Goal: Entertainment & Leisure: Consume media (video, audio)

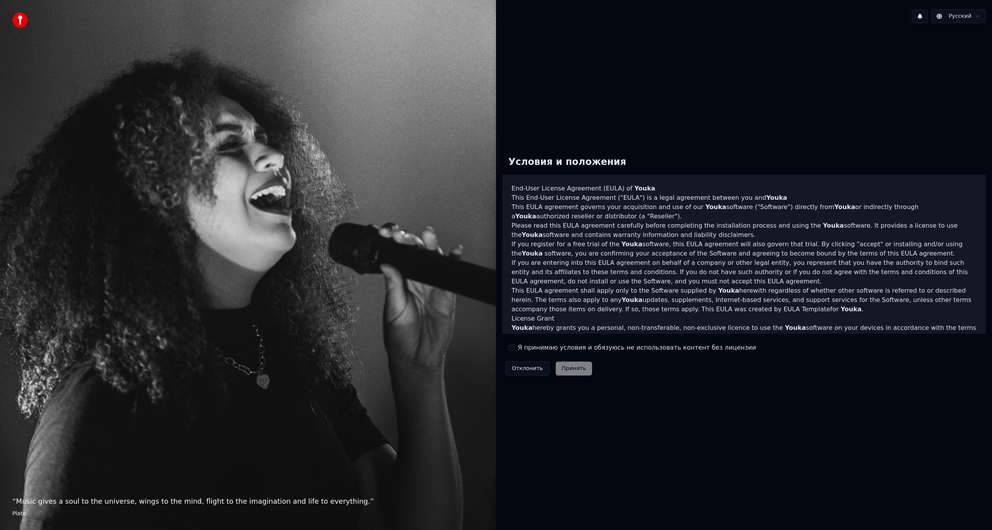
click at [538, 347] on label "Я принимаю условия и обязуюсь не использовать контент без лицензии" at bounding box center [637, 347] width 238 height 9
click at [514, 347] on button "Я принимаю условия и обязуюсь не использовать контент без лицензии" at bounding box center [511, 348] width 6 height 6
click at [564, 365] on button "Принять" at bounding box center [573, 369] width 37 height 14
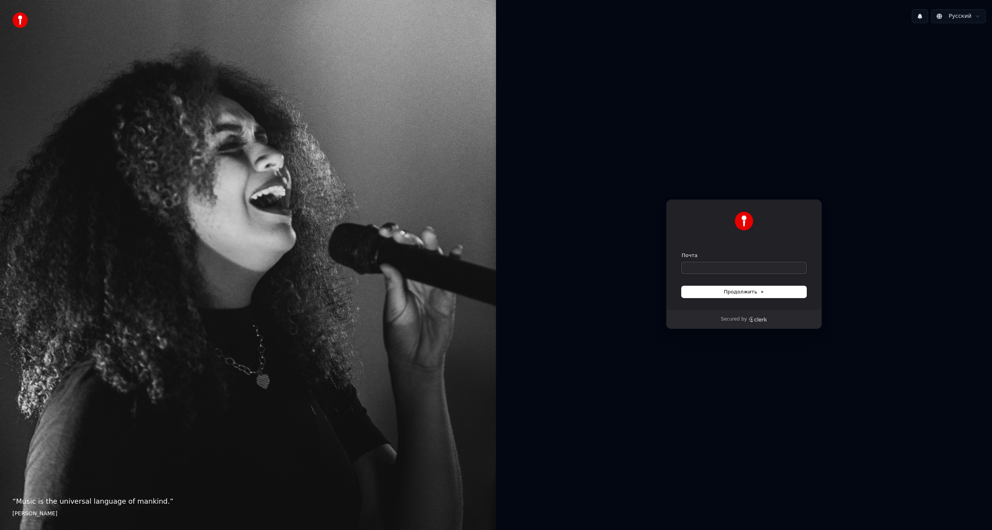
click at [701, 269] on input "Почта" at bounding box center [743, 268] width 125 height 12
type input "*"
click at [731, 291] on span "Продолжить" at bounding box center [744, 292] width 41 height 7
type input "**********"
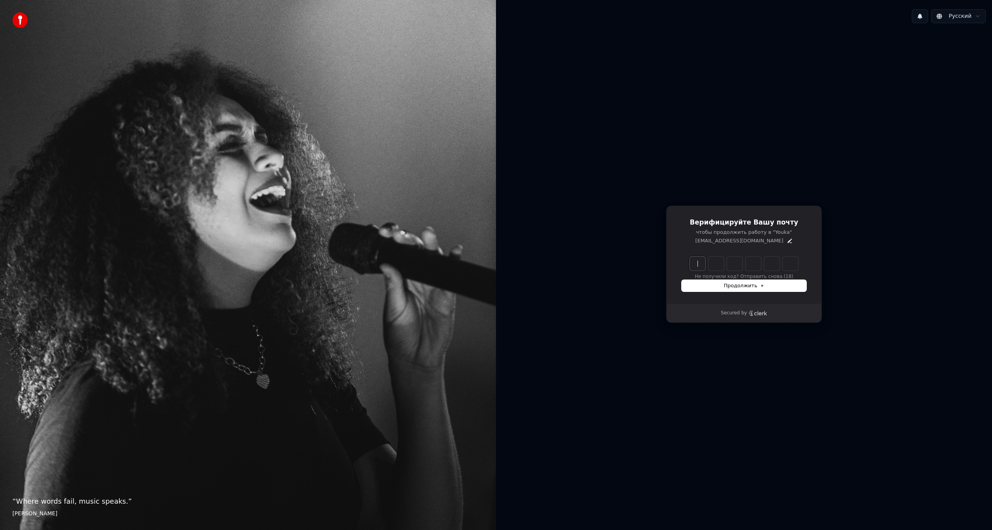
click at [696, 268] on input "Enter verification code" at bounding box center [751, 264] width 124 height 14
type input "******"
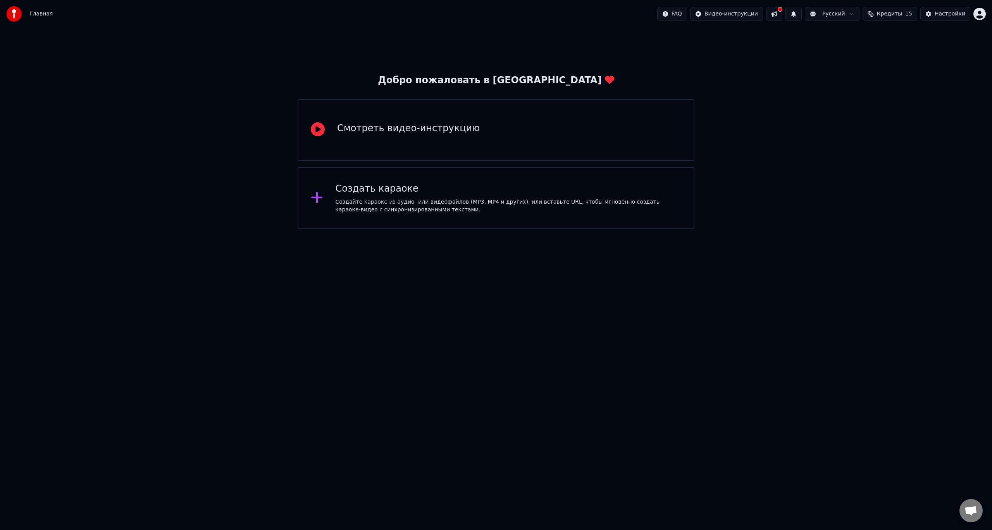
click at [399, 211] on div "Создайте караоке из аудио- или видеофайлов (MP3, MP4 и других), или вставьте UR…" at bounding box center [508, 205] width 346 height 15
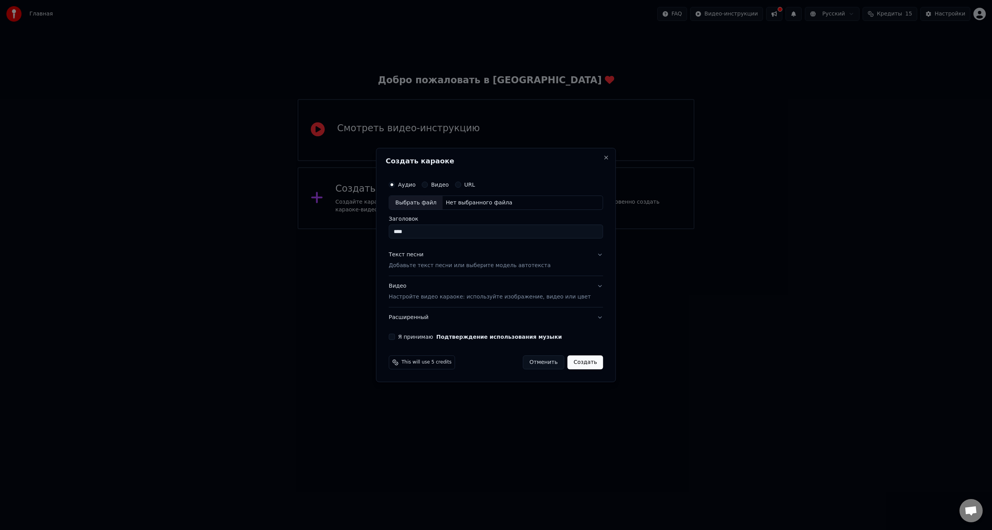
click at [445, 236] on input "****" at bounding box center [496, 232] width 214 height 14
type input "****"
click at [445, 184] on label "Видео" at bounding box center [440, 184] width 18 height 5
click at [428, 184] on button "Видео" at bounding box center [424, 185] width 6 height 6
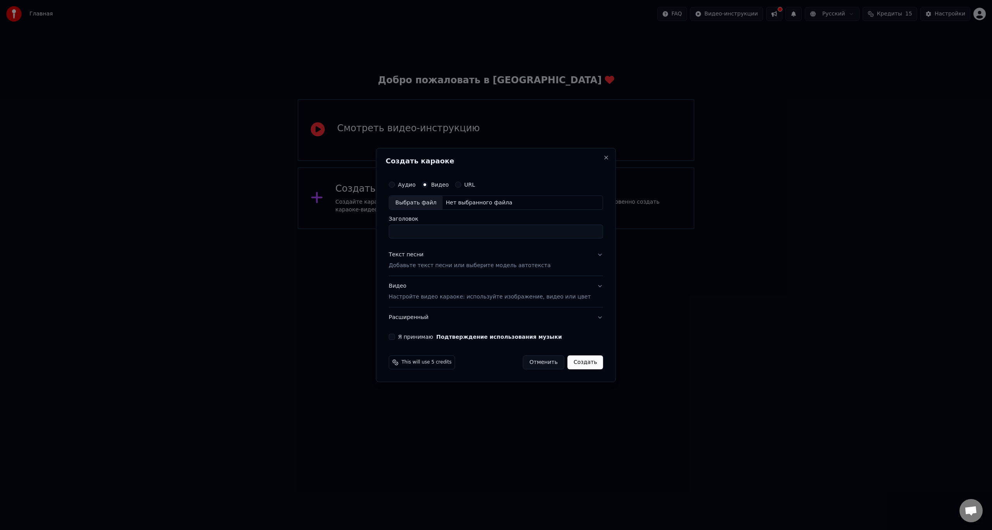
click at [418, 229] on input "Заголовок" at bounding box center [496, 232] width 214 height 14
type input "****"
click at [425, 203] on div "Выбрать файл" at bounding box center [415, 203] width 53 height 14
click at [422, 200] on div "Выбрать файл" at bounding box center [415, 203] width 53 height 14
click at [484, 205] on div "Нет выбранного файла" at bounding box center [478, 203] width 73 height 8
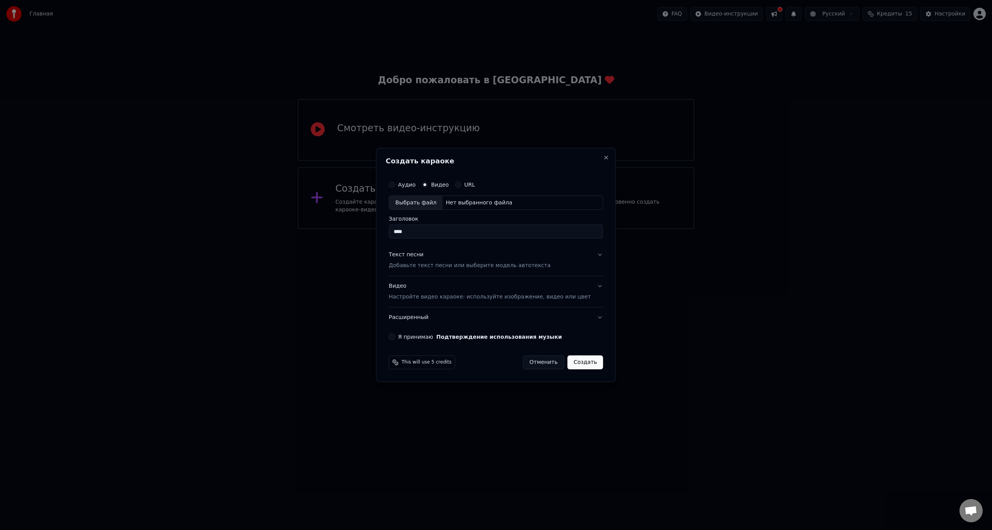
click at [415, 185] on label "Аудио" at bounding box center [406, 184] width 17 height 5
click at [395, 185] on button "Аудио" at bounding box center [392, 185] width 6 height 6
click at [422, 206] on div "Выбрать файл" at bounding box center [415, 203] width 53 height 14
type input "**********"
click at [589, 255] on button "Текст песни Добавьте текст песни или выберите модель автотекста" at bounding box center [496, 260] width 214 height 31
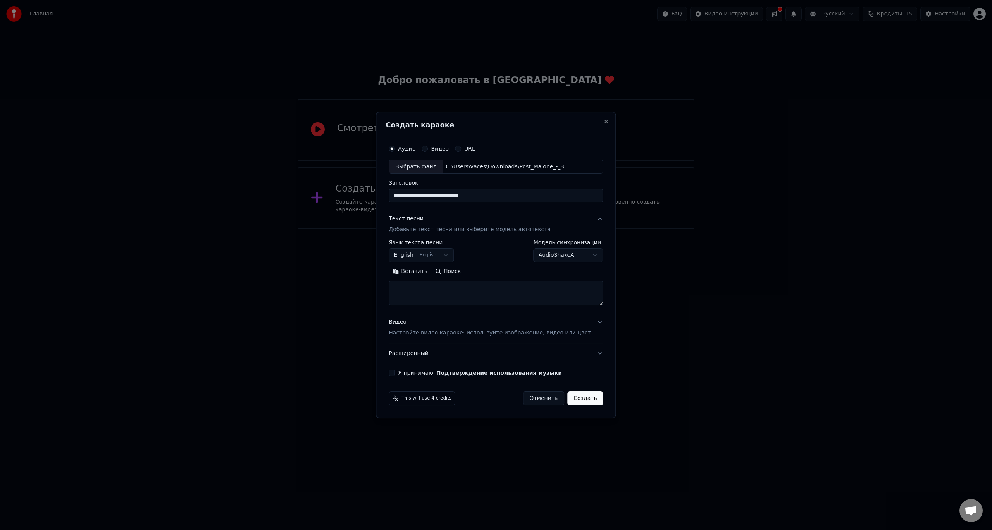
click at [472, 290] on textarea at bounding box center [496, 293] width 214 height 25
paste textarea "**********"
type textarea "**********"
click at [532, 334] on p "Настройте видео караоке: используйте изображение, видео или цвет" at bounding box center [490, 333] width 202 height 8
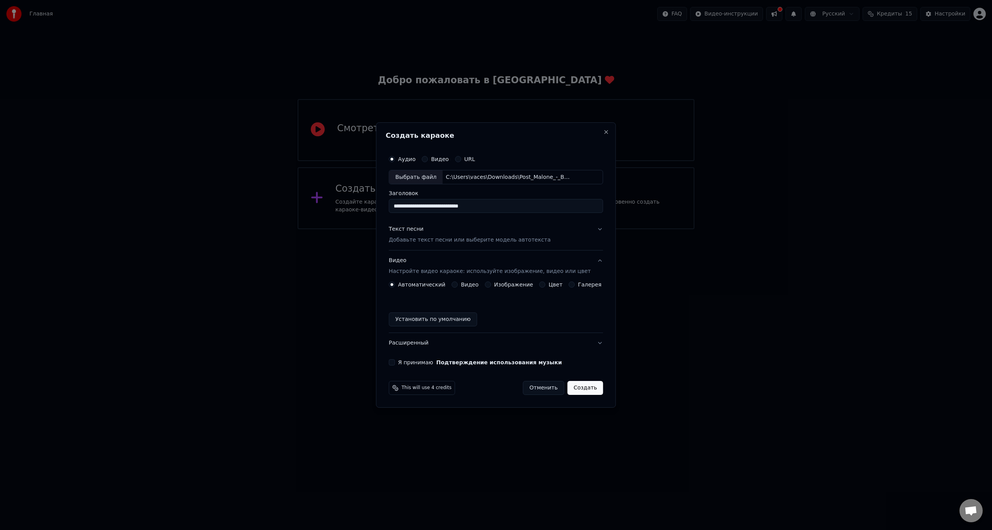
click at [457, 285] on button "Видео" at bounding box center [454, 285] width 6 height 6
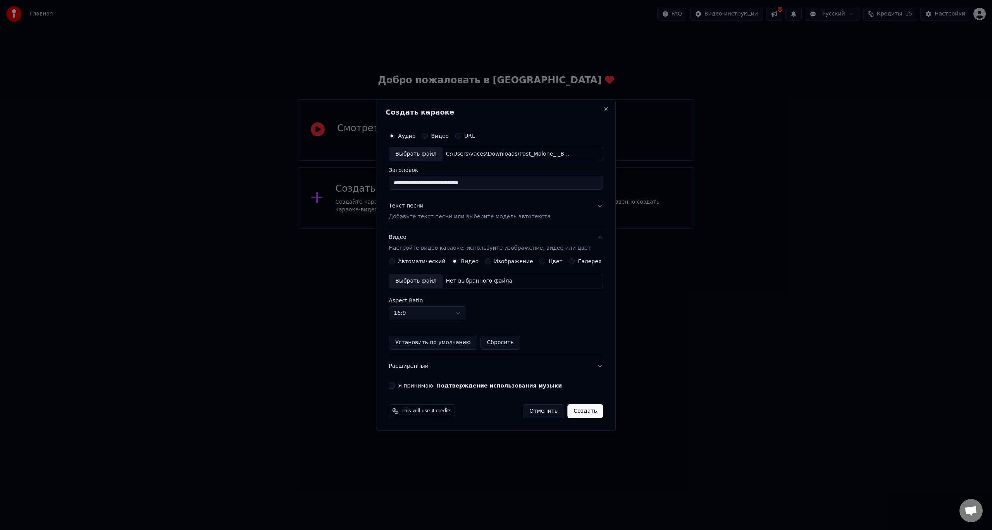
click at [433, 282] on div "Выбрать файл" at bounding box center [415, 281] width 53 height 14
click at [395, 386] on button "Я принимаю Подтверждение использования музыки" at bounding box center [392, 386] width 6 height 6
click at [584, 416] on button "Создать" at bounding box center [585, 411] width 36 height 14
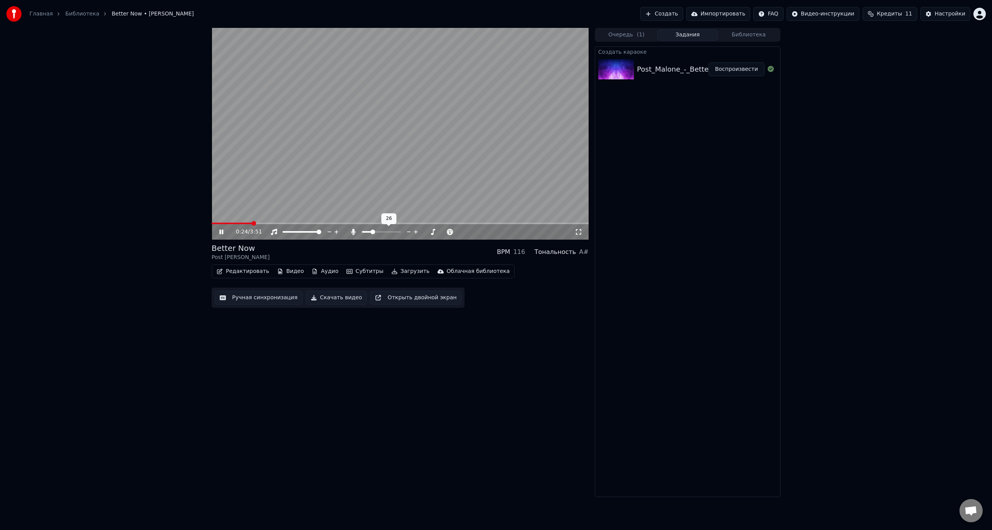
click at [372, 234] on span at bounding box center [372, 232] width 5 height 5
click at [339, 296] on button "Скачать видео" at bounding box center [337, 298] width 62 height 14
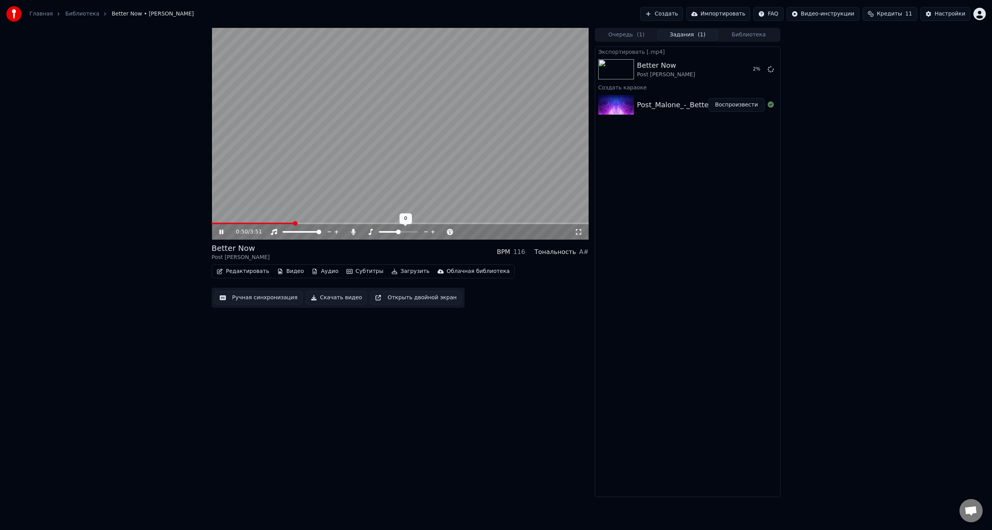
click at [399, 234] on span at bounding box center [398, 232] width 5 height 5
click at [417, 234] on span at bounding box center [416, 232] width 5 height 5
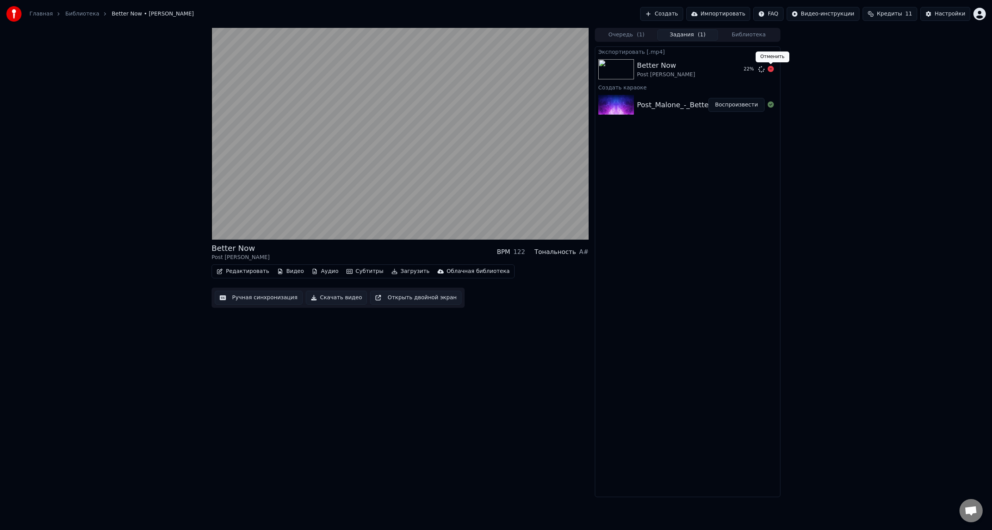
click at [772, 70] on icon at bounding box center [770, 69] width 6 height 6
click at [772, 69] on icon at bounding box center [770, 69] width 6 height 6
click at [244, 272] on button "Редактировать" at bounding box center [242, 271] width 59 height 11
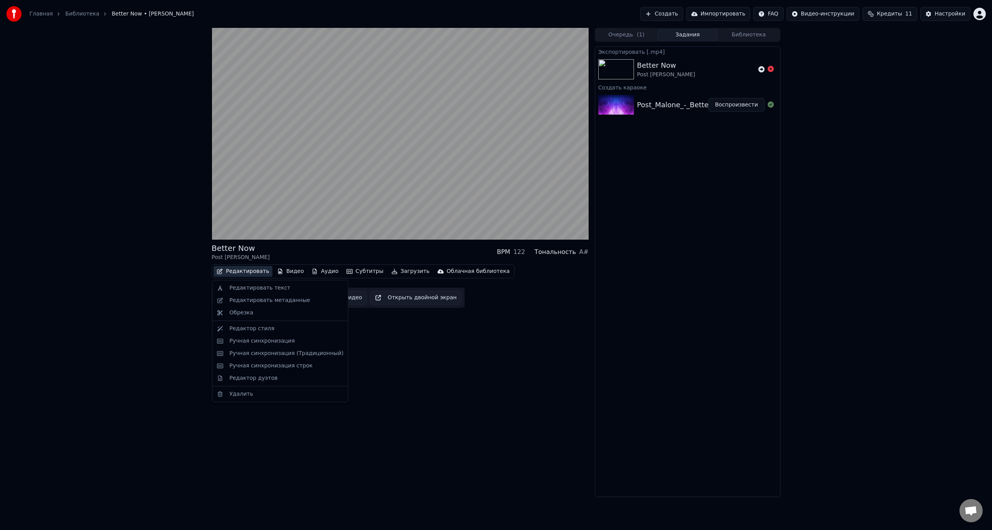
click at [405, 346] on div "Better Now Post [PERSON_NAME] BPM 122 Тональность A# Редактировать Видео Аудио …" at bounding box center [399, 262] width 377 height 469
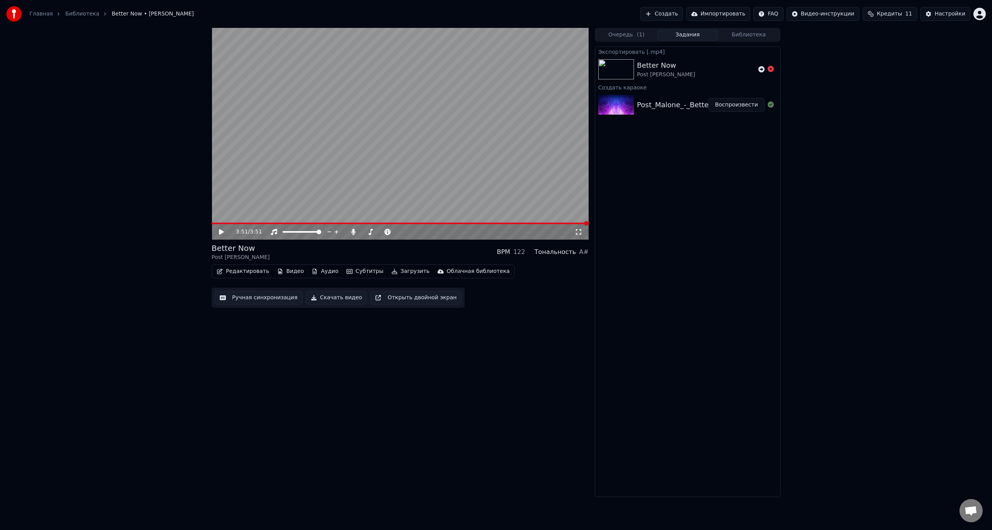
click at [104, 58] on div "3:51 / 3:51 Better Now Post [PERSON_NAME] BPM 122 Тональность A# Редактировать …" at bounding box center [496, 262] width 992 height 469
click at [483, 358] on div "3:51 / 3:51 Better Now Post [PERSON_NAME] BPM 122 Тональность A# Редактировать …" at bounding box center [399, 262] width 377 height 469
click at [258, 273] on button "Редактировать" at bounding box center [242, 271] width 59 height 11
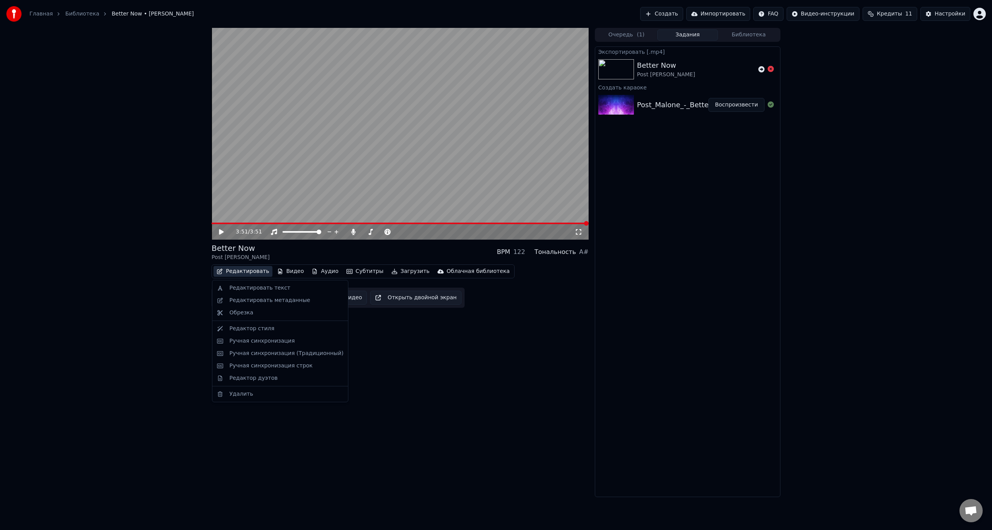
click at [379, 364] on div "3:51 / 3:51 Better Now Post [PERSON_NAME] BPM 122 Тональность A# Редактировать …" at bounding box center [399, 262] width 377 height 469
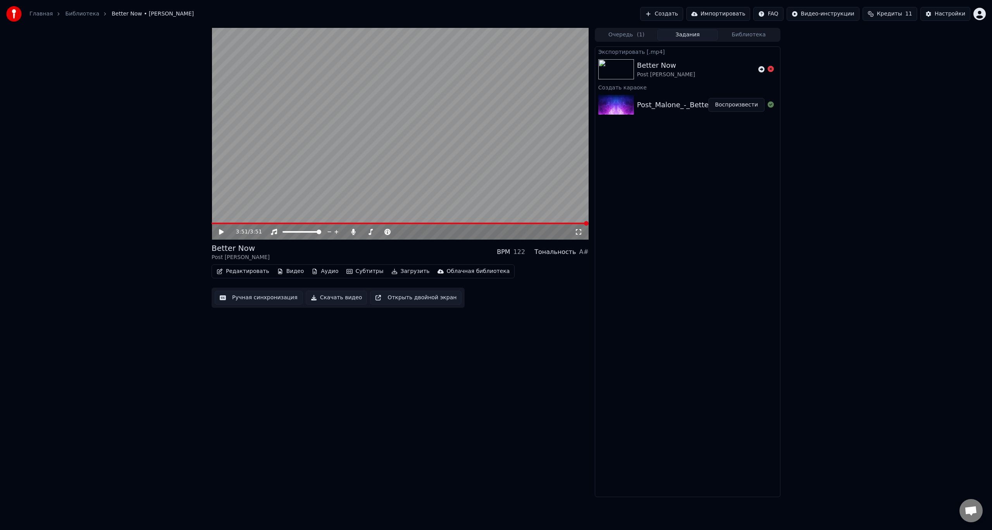
click at [250, 273] on button "Редактировать" at bounding box center [242, 271] width 59 height 11
click at [448, 352] on div "3:51 / 3:51 Better Now Post [PERSON_NAME] BPM 122 Тональность A# Редактировать …" at bounding box center [399, 262] width 377 height 469
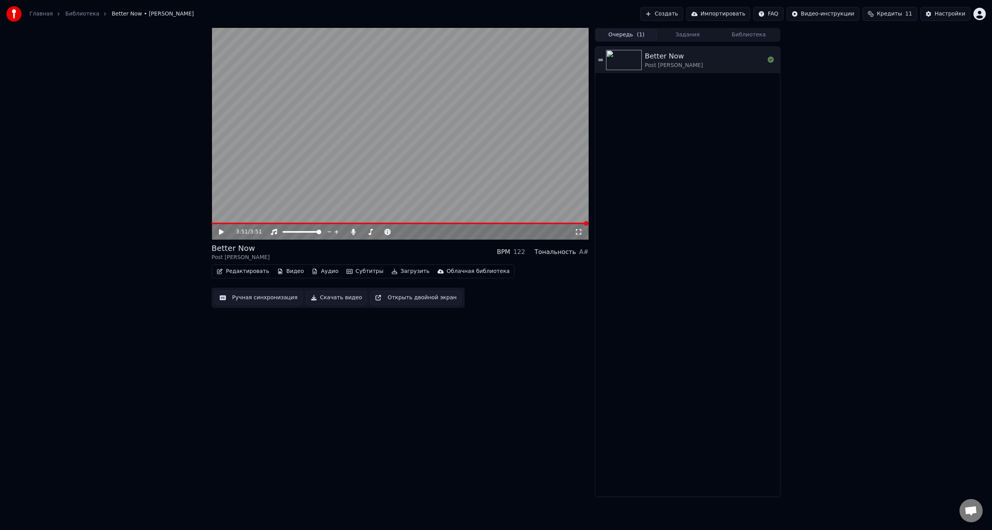
click at [631, 38] on button "Очередь ( 1 )" at bounding box center [626, 34] width 61 height 11
click at [669, 36] on button "Задания" at bounding box center [687, 34] width 61 height 11
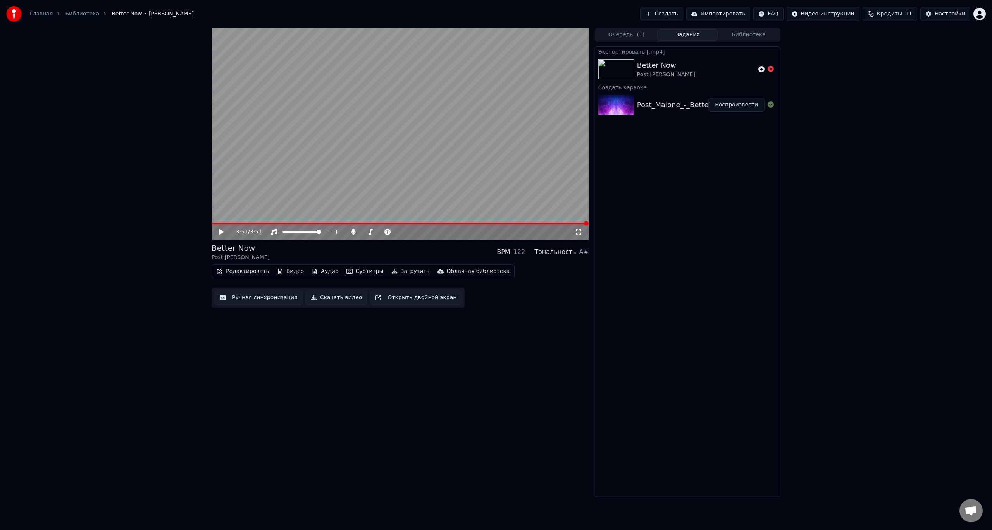
click at [770, 69] on icon at bounding box center [770, 69] width 6 height 6
click at [771, 72] on icon at bounding box center [770, 69] width 6 height 6
click at [686, 106] on div "Post_Malone_-_Better_Now_76631981" at bounding box center [703, 105] width 132 height 11
click at [628, 40] on button "Очередь ( 1 )" at bounding box center [626, 34] width 61 height 11
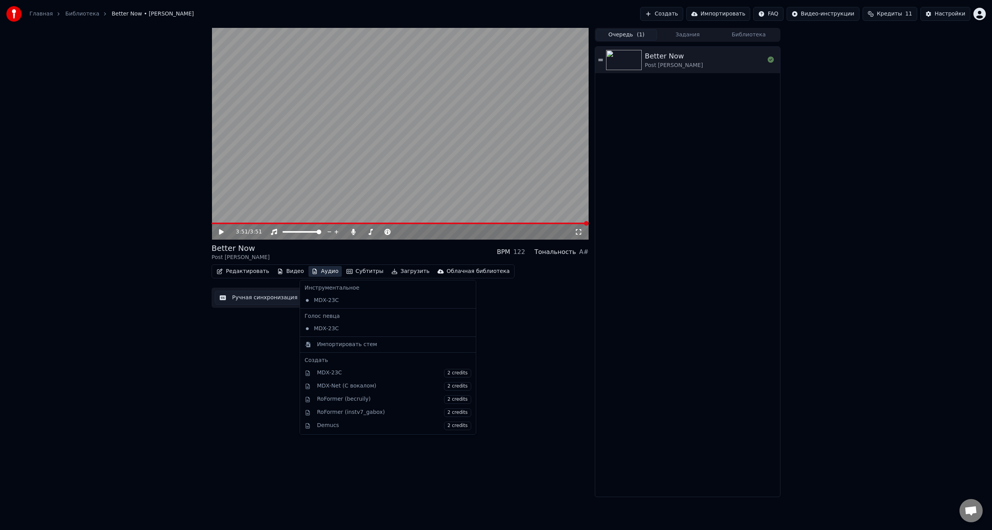
click at [316, 272] on button "Аудио" at bounding box center [324, 271] width 33 height 11
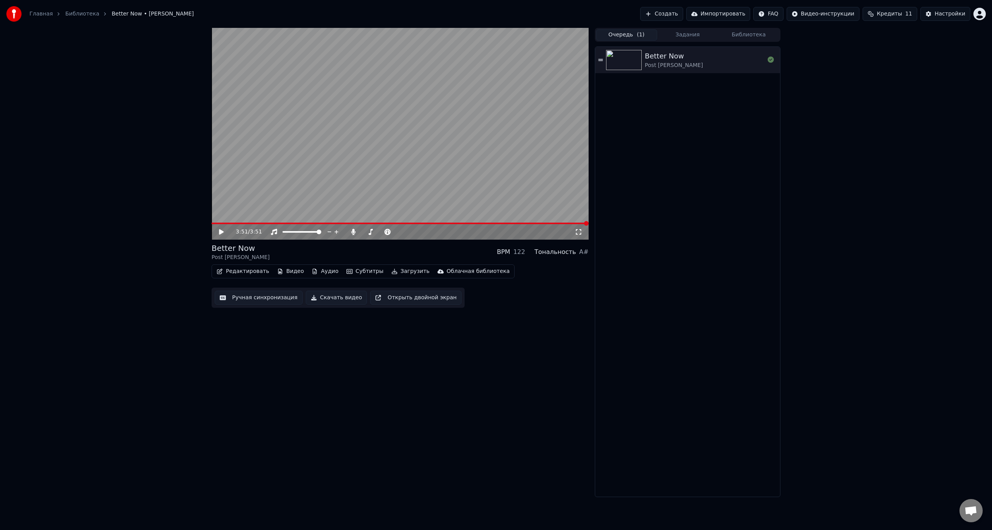
click at [515, 369] on div "3:51 / 3:51 Better Now Post [PERSON_NAME] BPM 122 Тональность A# Редактировать …" at bounding box center [399, 262] width 377 height 469
click at [461, 394] on div "3:51 / 3:51 Better Now Post [PERSON_NAME] BPM 122 Тональность A# Редактировать …" at bounding box center [399, 262] width 377 height 469
click at [381, 299] on button "Открыть двойной экран" at bounding box center [415, 298] width 91 height 14
click at [223, 233] on icon at bounding box center [221, 232] width 4 height 5
click at [285, 272] on button "Видео" at bounding box center [290, 271] width 33 height 11
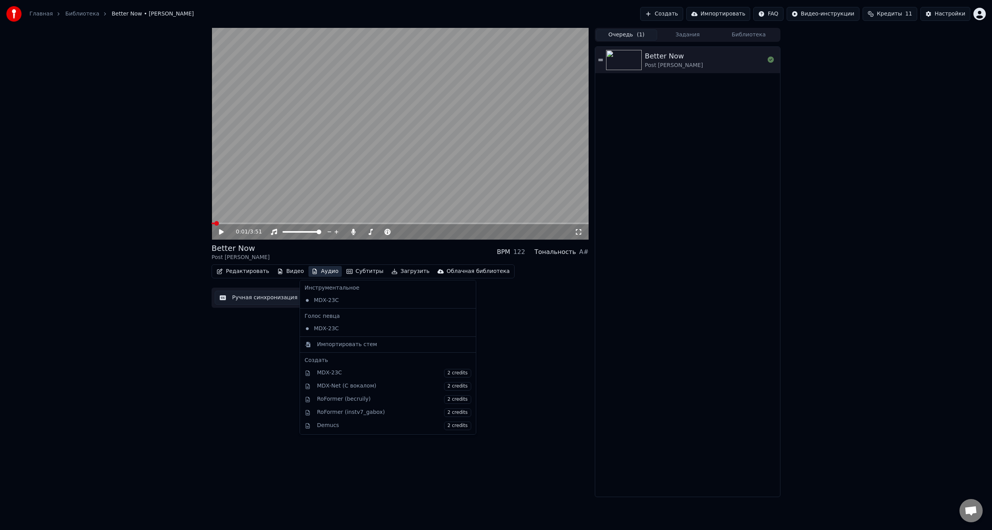
click at [311, 270] on button "Аудио" at bounding box center [324, 271] width 33 height 11
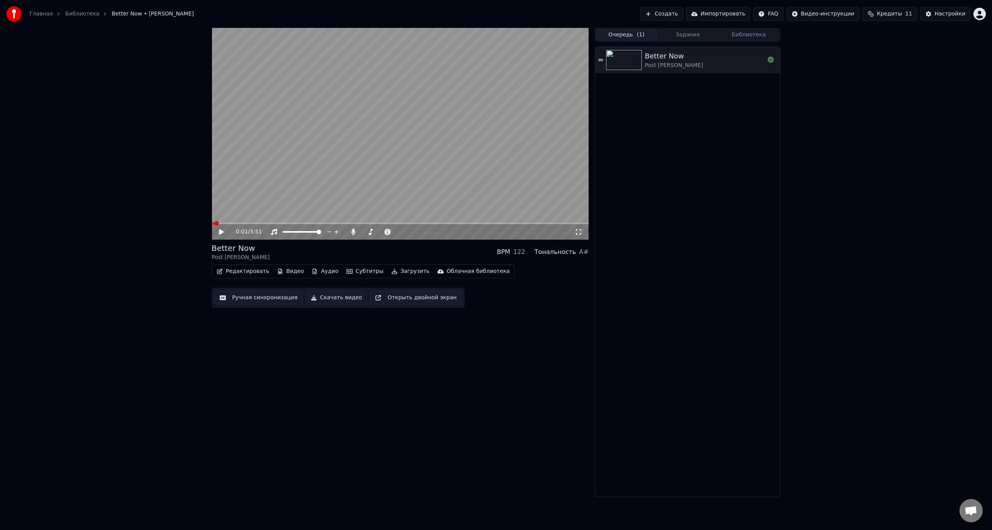
click at [311, 270] on button "Аудио" at bounding box center [324, 271] width 33 height 11
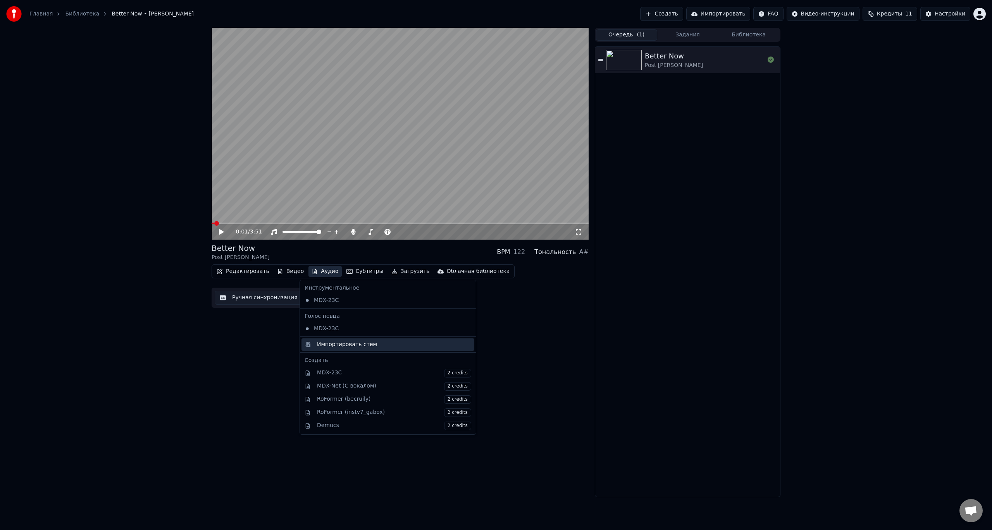
click at [382, 344] on div "Импортировать стем" at bounding box center [394, 345] width 154 height 8
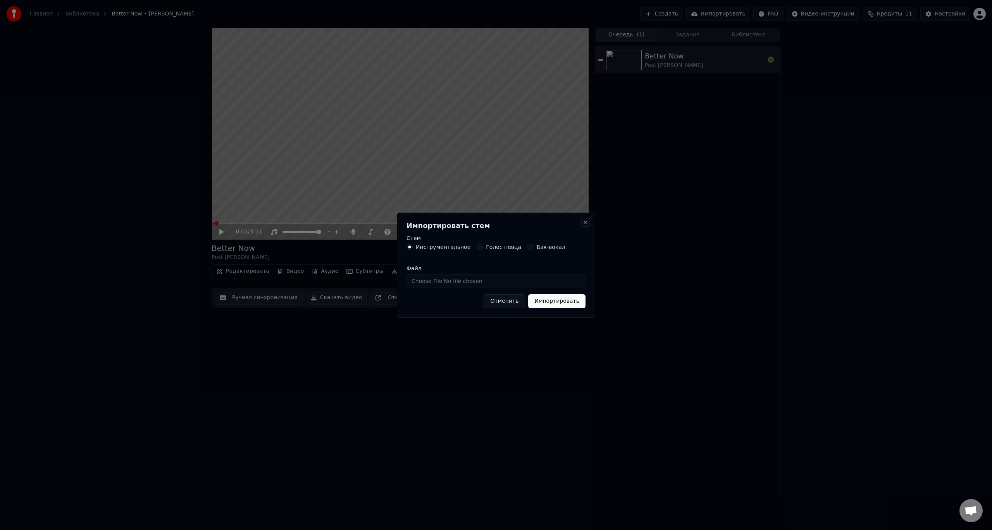
click at [584, 223] on button "Close" at bounding box center [585, 222] width 6 height 6
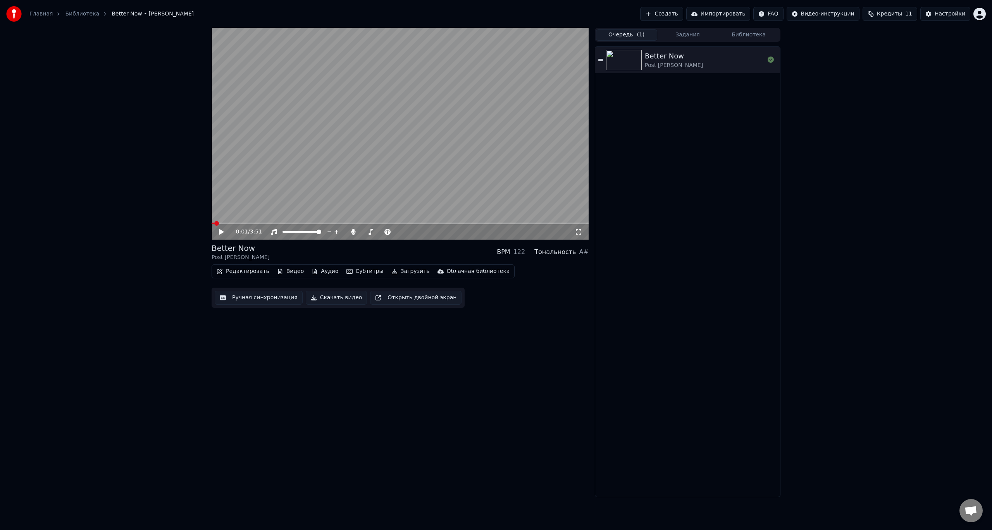
click at [86, 13] on link "Библиотека" at bounding box center [82, 14] width 34 height 8
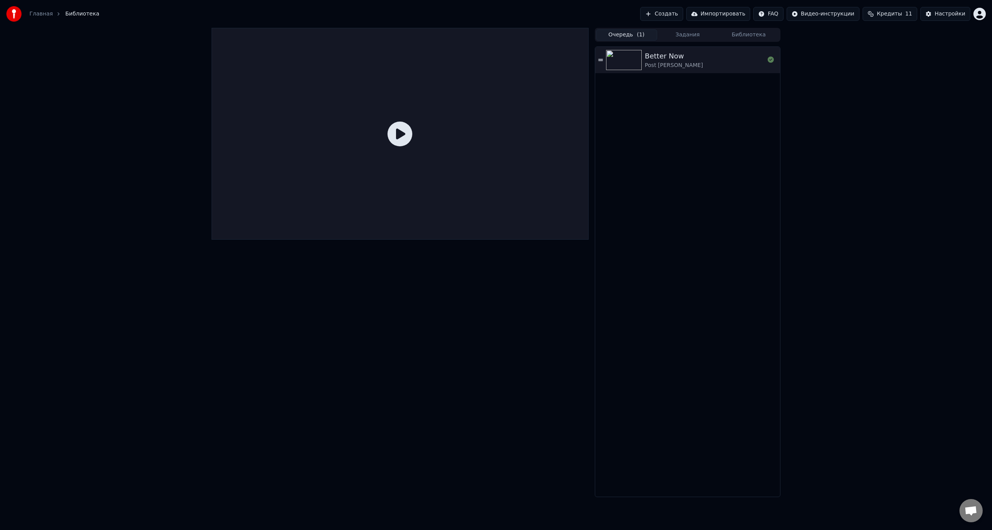
click at [683, 66] on div "Better Now [PERSON_NAME]" at bounding box center [705, 60] width 120 height 19
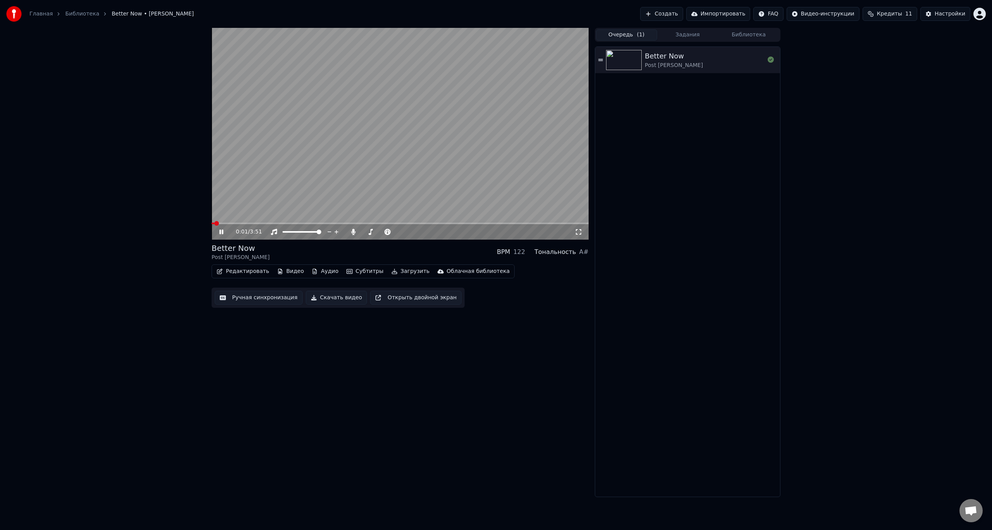
click at [620, 33] on button "Очередь ( 1 )" at bounding box center [626, 34] width 61 height 11
click at [683, 12] on button "Создать" at bounding box center [661, 14] width 43 height 14
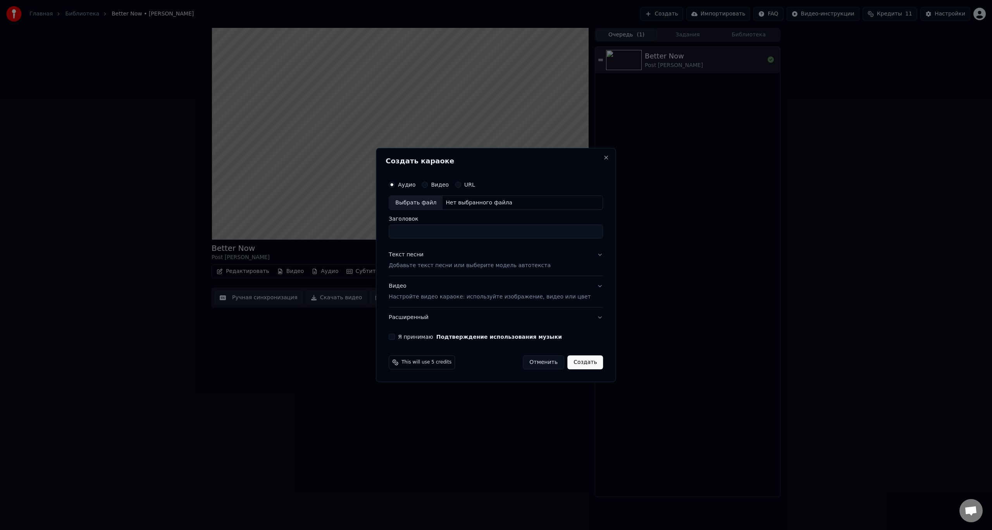
click at [428, 234] on input "Заголовок" at bounding box center [496, 232] width 214 height 14
click at [434, 202] on div "Выбрать файл" at bounding box center [415, 203] width 53 height 14
type input "**********"
click at [462, 260] on div "Текст песни Добавьте текст песни или выберите модель автотекста" at bounding box center [470, 260] width 162 height 19
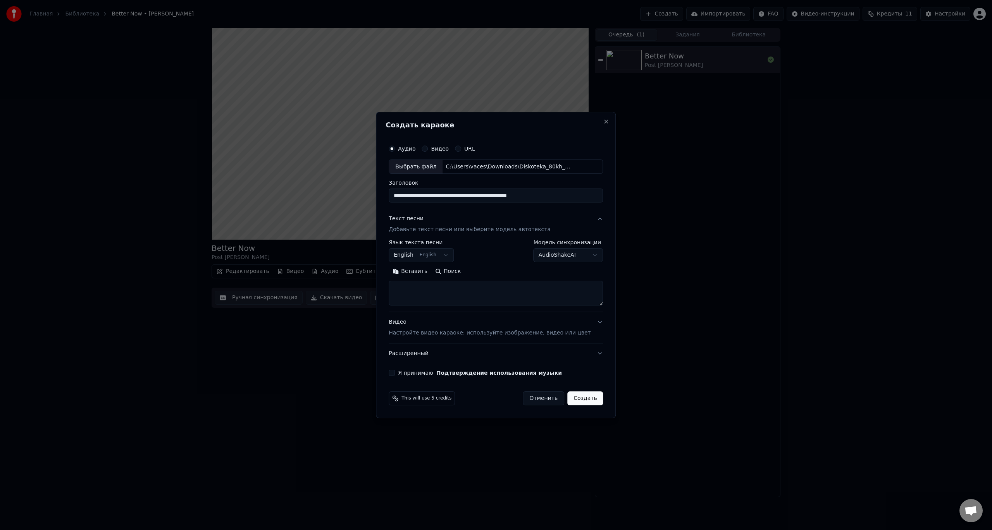
click at [456, 289] on textarea at bounding box center [496, 293] width 214 height 25
paste textarea "**********"
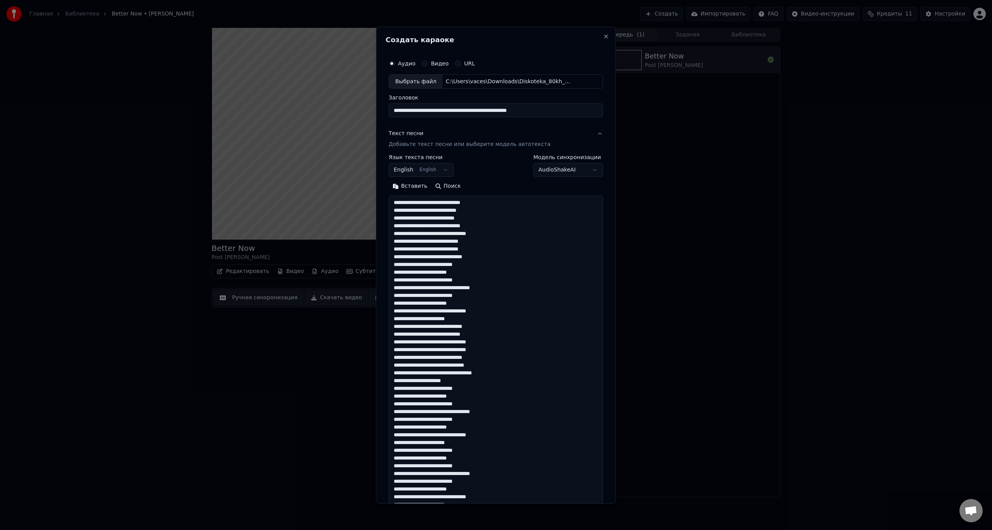
scroll to position [289, 0]
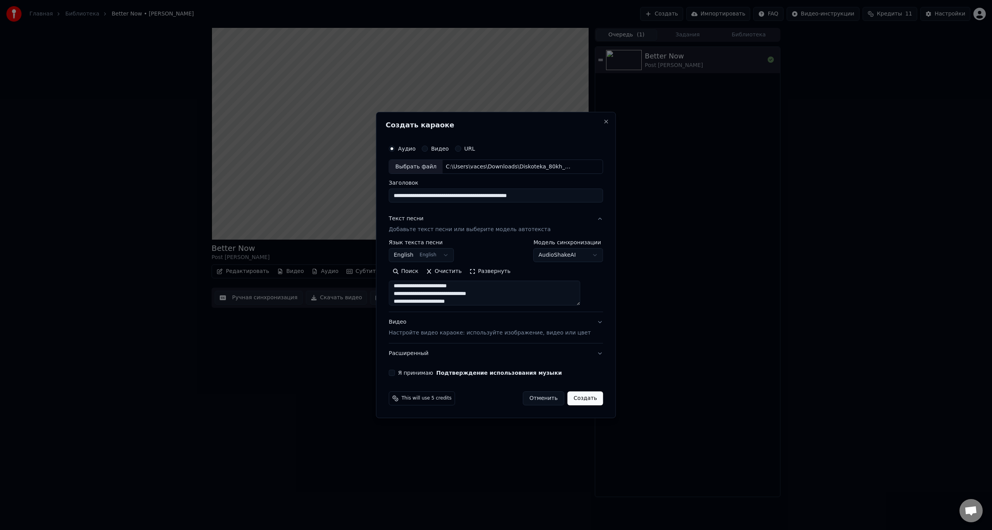
type textarea "**********"
click at [555, 337] on p "Настройте видео караоке: используйте изображение, видео или цвет" at bounding box center [490, 333] width 202 height 8
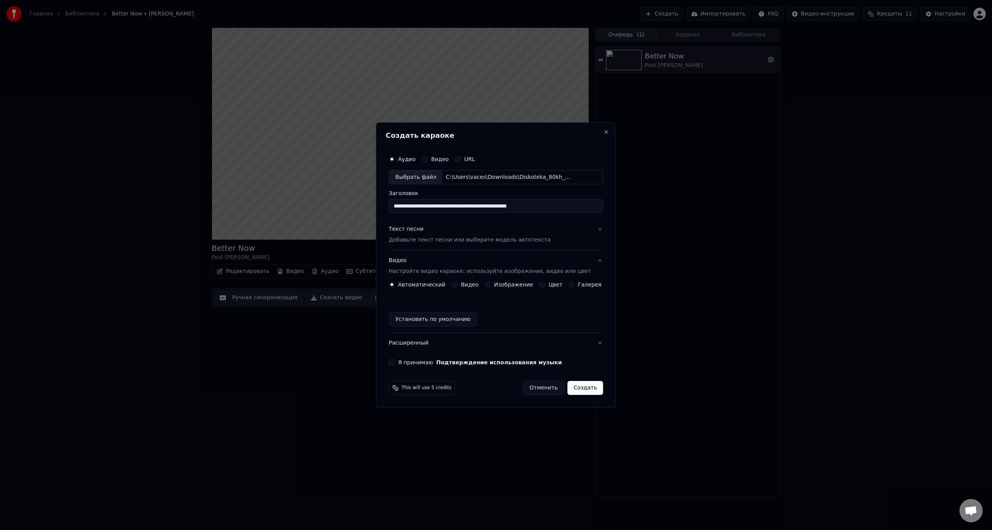
click at [444, 260] on div "Видео Настройте видео караоке: используйте изображение, видео или цвет" at bounding box center [490, 266] width 202 height 19
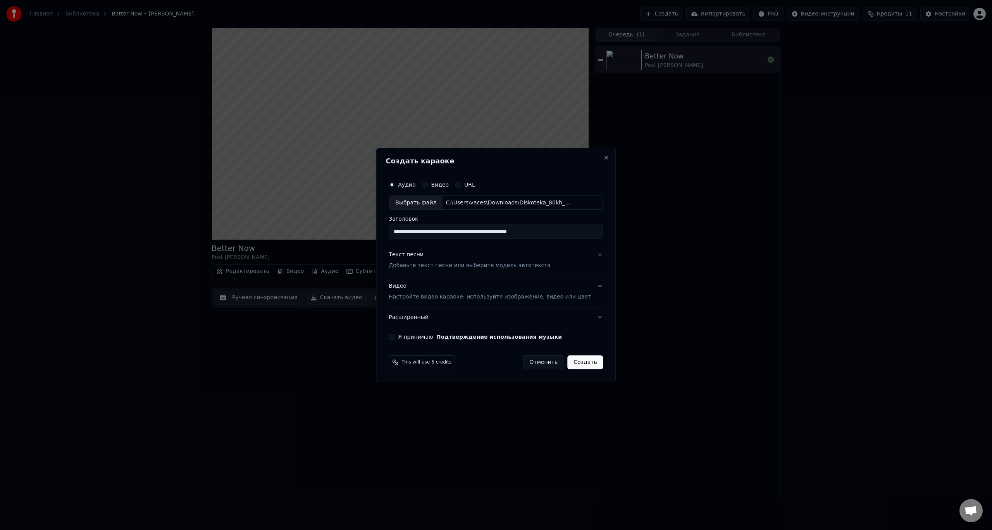
click at [588, 287] on button "Видео Настройте видео караоке: используйте изображение, видео или цвет" at bounding box center [496, 292] width 214 height 31
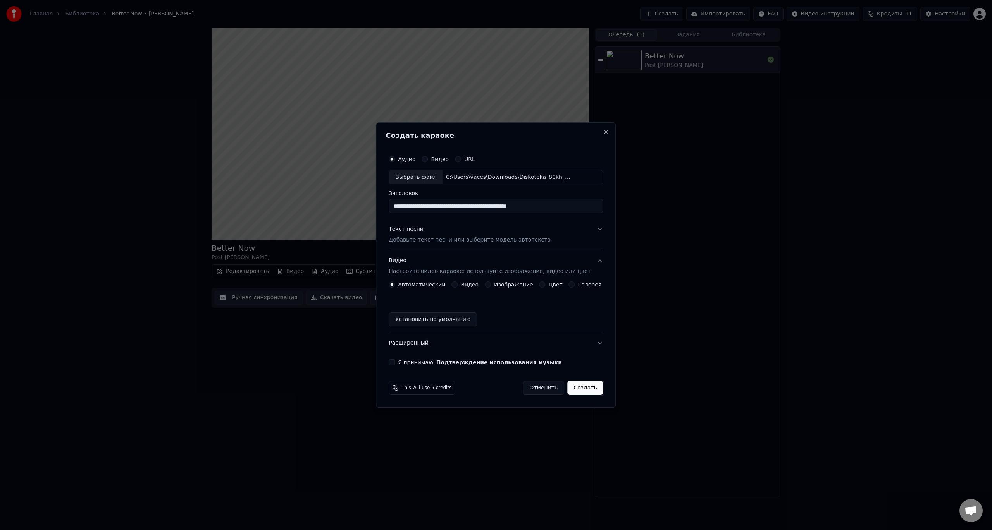
click at [469, 285] on label "Видео" at bounding box center [470, 284] width 18 height 5
click at [457, 285] on button "Видео" at bounding box center [454, 285] width 6 height 6
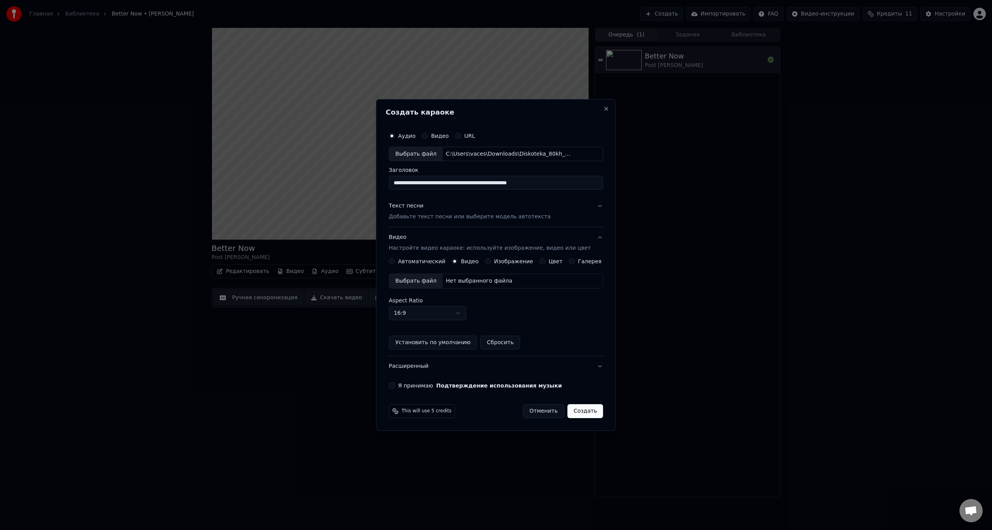
click at [427, 284] on div "Выбрать файл" at bounding box center [415, 281] width 53 height 14
click at [583, 413] on button "Создать" at bounding box center [585, 411] width 36 height 14
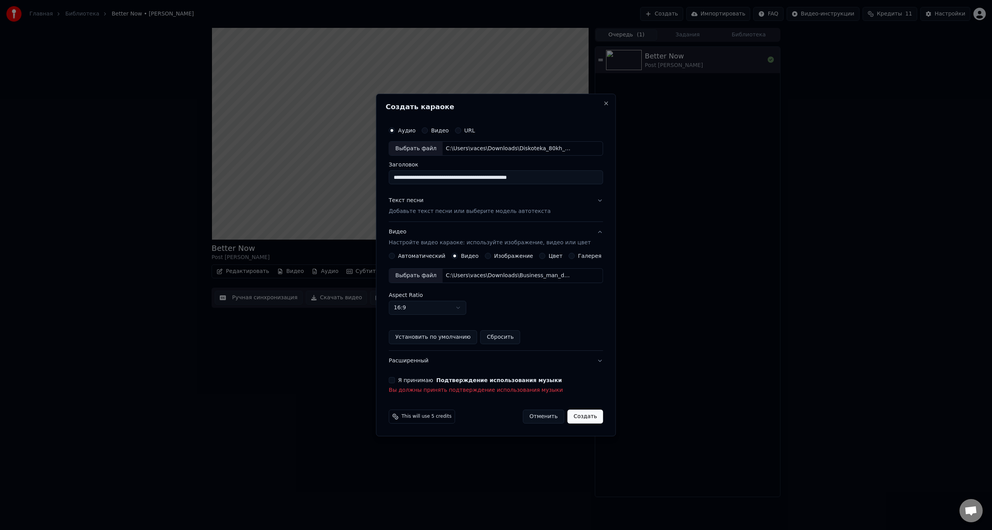
click at [395, 381] on button "Я принимаю Подтверждение использования музыки" at bounding box center [392, 380] width 6 height 6
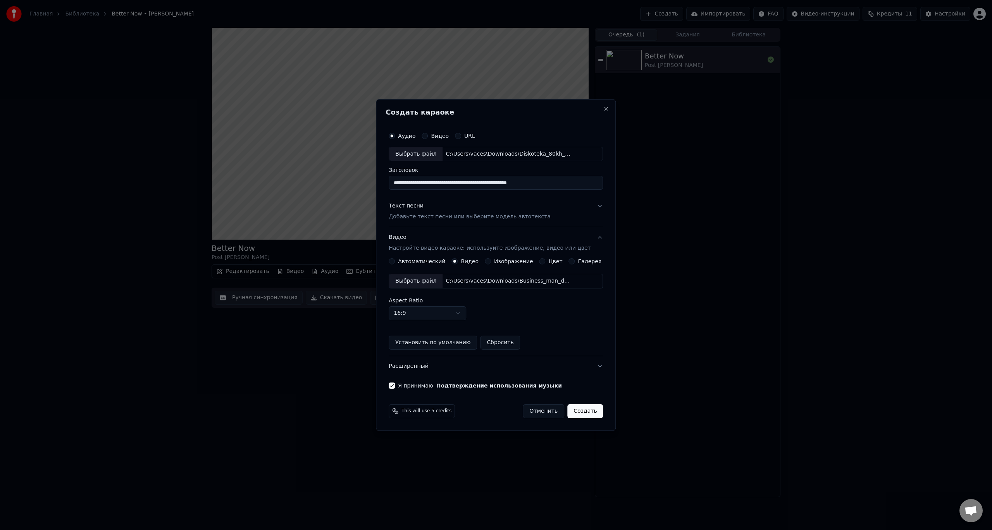
click at [591, 411] on button "Создать" at bounding box center [585, 411] width 36 height 14
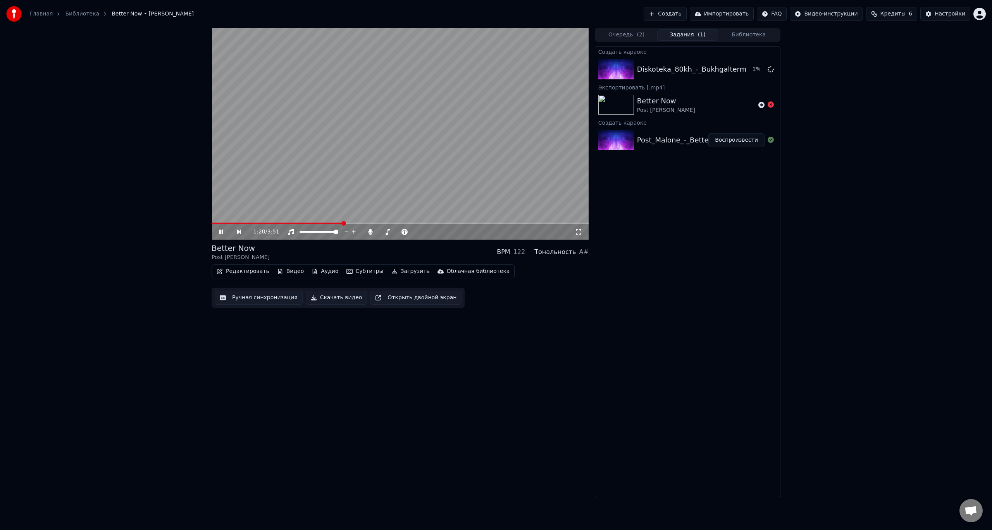
click at [361, 144] on video at bounding box center [399, 134] width 377 height 212
click at [82, 15] on link "Библиотека" at bounding box center [82, 14] width 34 height 8
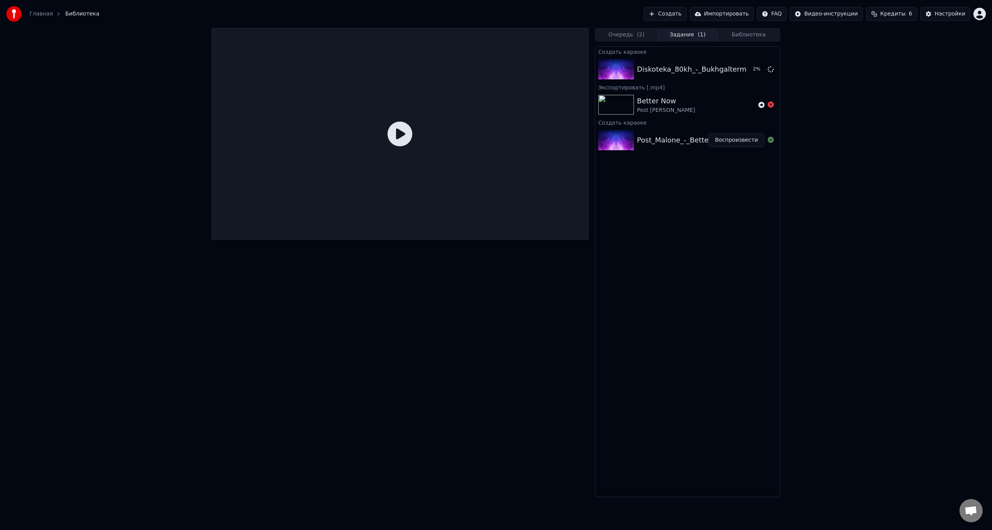
click at [41, 15] on link "Главная" at bounding box center [40, 14] width 23 height 8
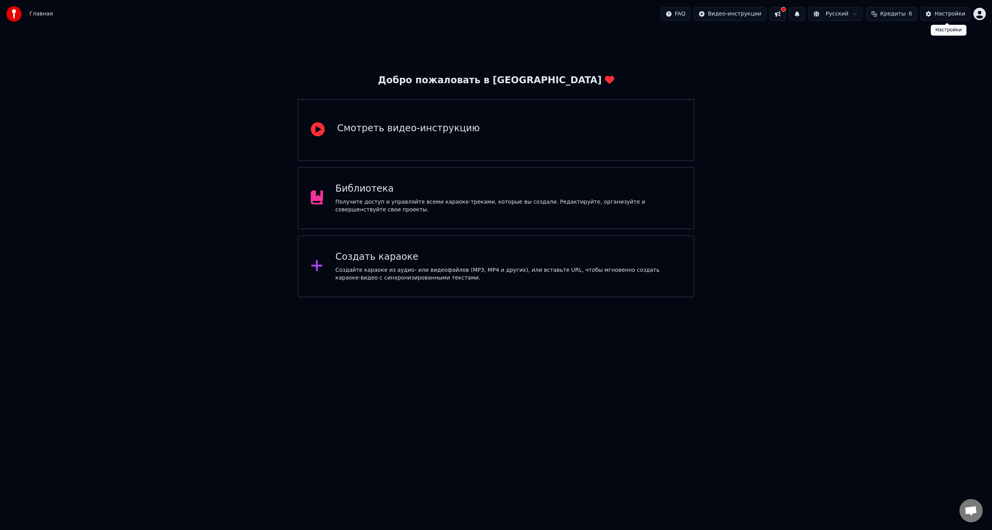
click at [949, 15] on div "Настройки" at bounding box center [949, 14] width 31 height 8
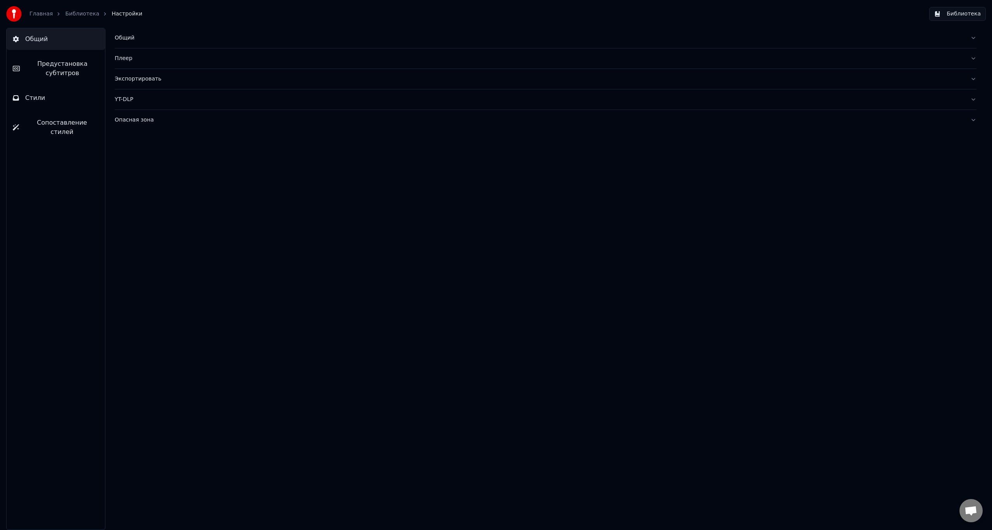
click at [51, 64] on span "Предустановка субтитров" at bounding box center [62, 68] width 73 height 19
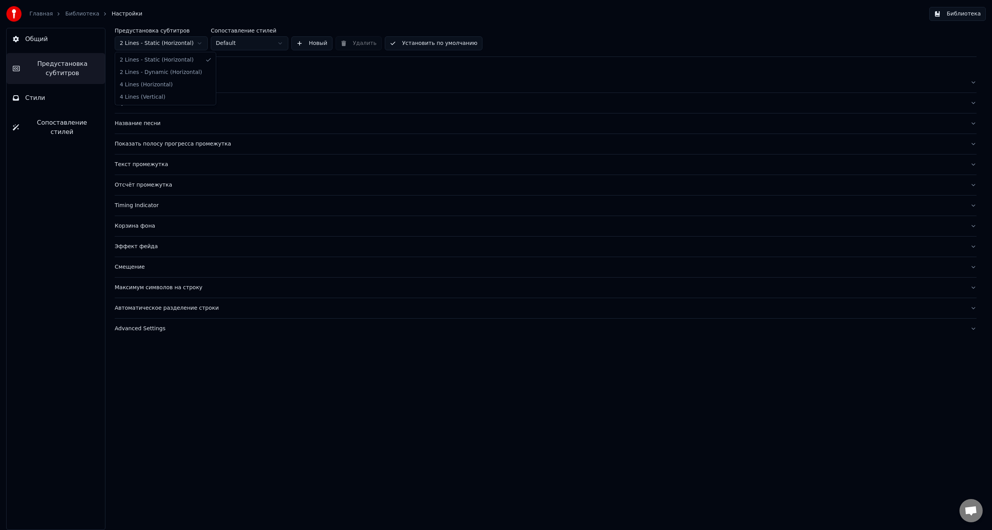
click at [180, 43] on html "Главная Библиотека Настройки Библиотека Общий Предустановка субтитров Стили Соп…" at bounding box center [496, 265] width 992 height 530
click at [239, 43] on html "Главная Библиотека Настройки Библиотека Общий Предустановка субтитров Стили Соп…" at bounding box center [496, 265] width 992 height 530
click at [36, 16] on link "Главная" at bounding box center [40, 14] width 23 height 8
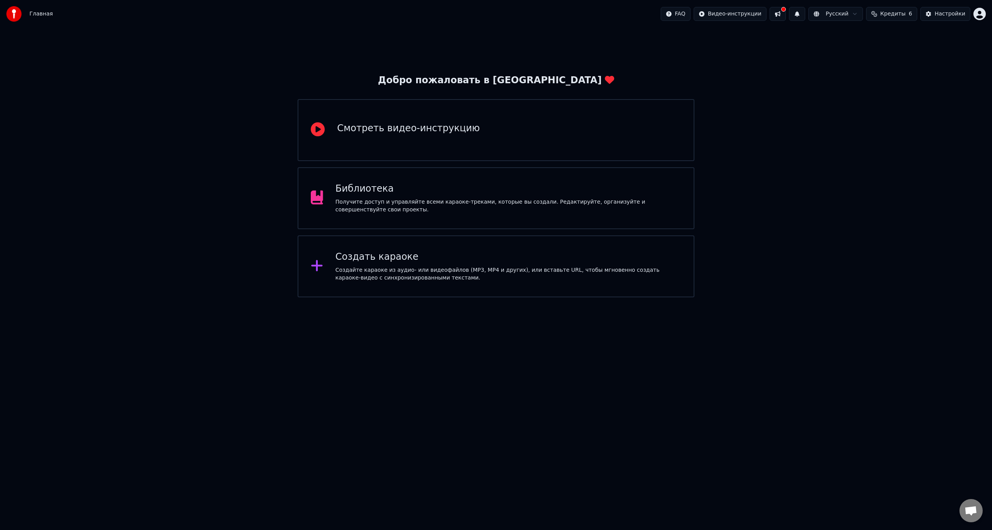
click at [786, 12] on button at bounding box center [777, 14] width 16 height 14
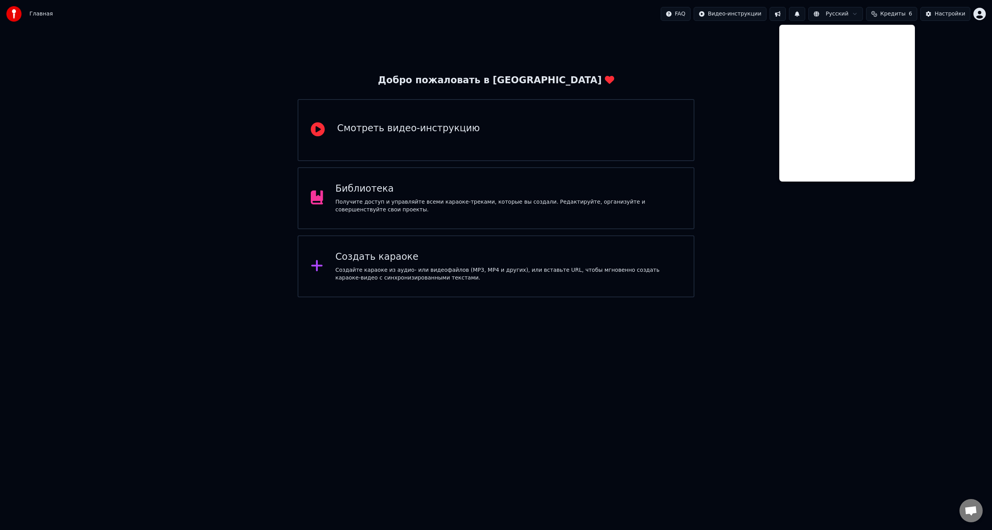
click at [753, 72] on div "Добро пожаловать в Youka Смотреть видео-инструкцию Библиотека Получите доступ и…" at bounding box center [496, 163] width 992 height 270
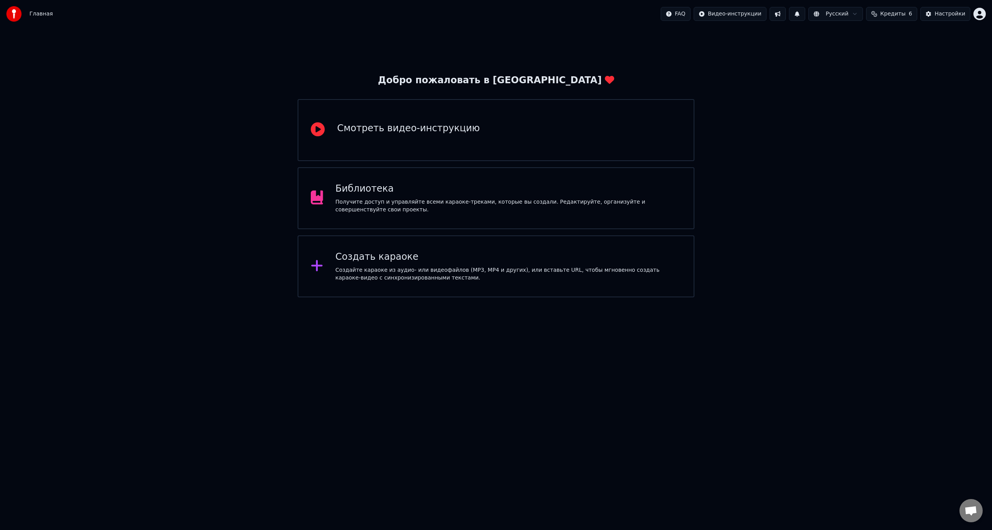
click at [571, 182] on div "Библиотека Получите доступ и управляйте всеми караоке-треками, которые вы созда…" at bounding box center [495, 198] width 397 height 62
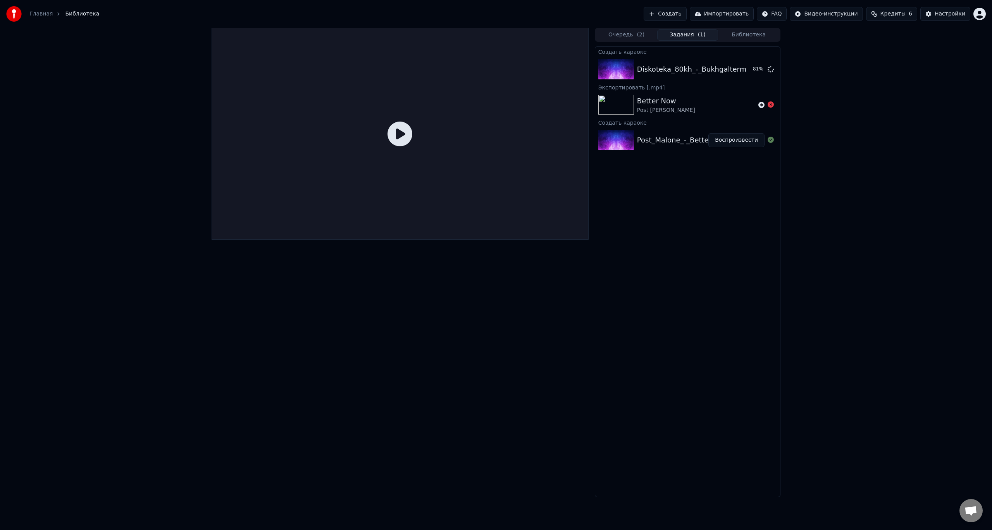
click at [363, 291] on div at bounding box center [399, 262] width 377 height 469
click at [659, 77] on div "Diskoteka_80kh_-_Bukhgaltermilyjj_mojj_BuKHgalter_75101141 Воспроизвести" at bounding box center [687, 69] width 185 height 26
click at [721, 65] on button "Воспроизвести" at bounding box center [736, 69] width 56 height 14
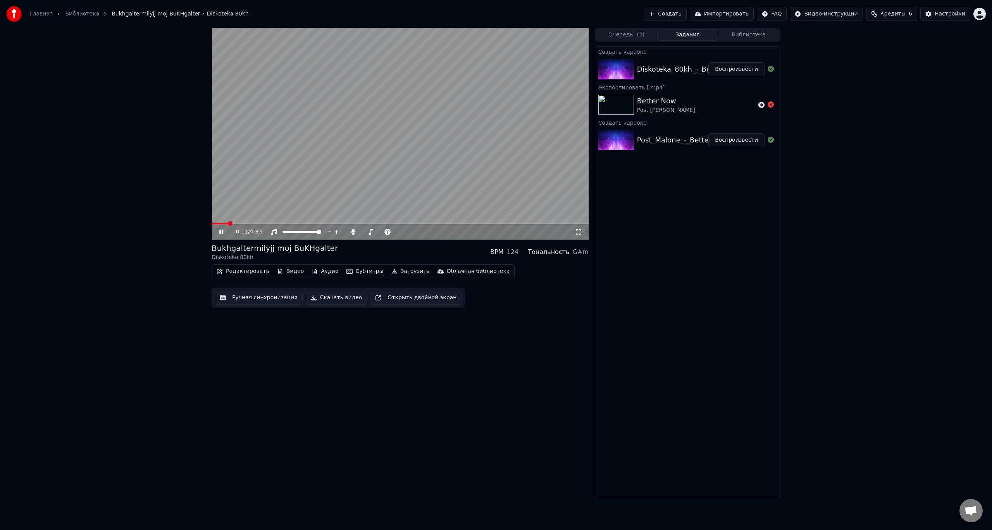
click at [577, 235] on icon at bounding box center [578, 232] width 8 height 6
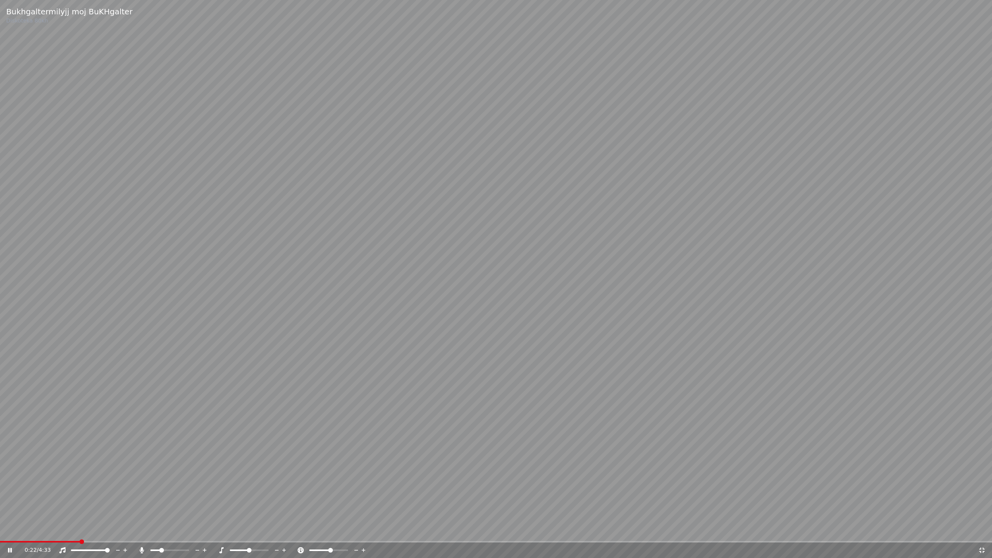
click at [81, 530] on span at bounding box center [496, 542] width 992 height 2
click at [116, 530] on span at bounding box center [496, 542] width 992 height 2
click at [163, 530] on video at bounding box center [496, 279] width 992 height 558
click at [189, 503] on video at bounding box center [496, 279] width 992 height 558
click at [171, 530] on span at bounding box center [496, 542] width 992 height 2
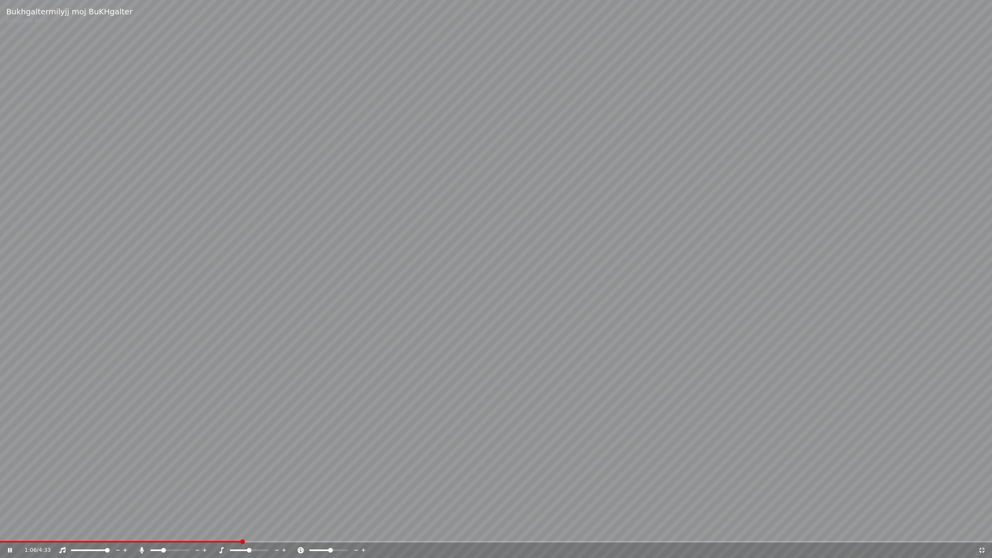
click at [982, 530] on icon at bounding box center [982, 550] width 8 height 6
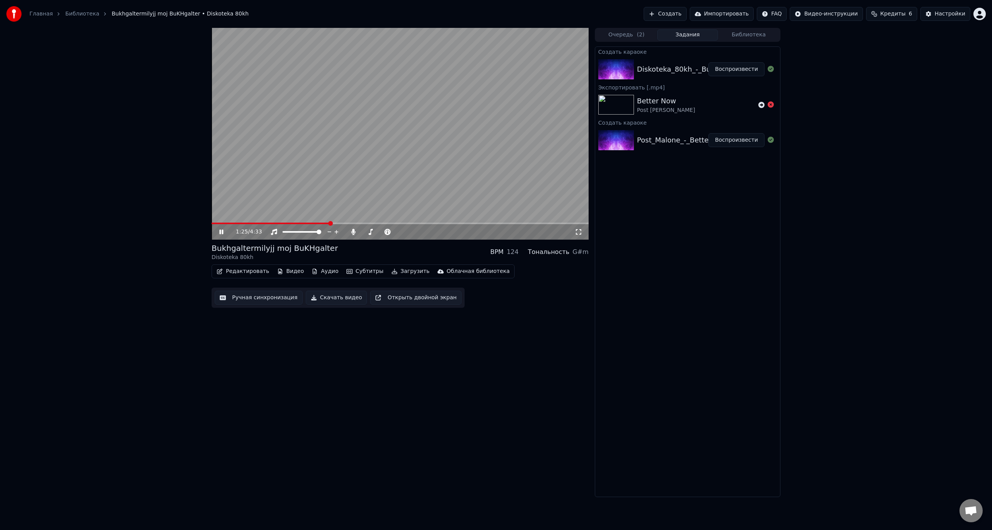
click at [308, 154] on video at bounding box center [399, 134] width 377 height 212
click at [389, 271] on button "Загрузить" at bounding box center [410, 271] width 45 height 11
click at [509, 352] on div "1:25 / 4:33 Bukhgaltermilyjj moj BuKHgalter Diskoteka 80kh BPM 124 Тональность …" at bounding box center [399, 262] width 377 height 469
click at [328, 302] on button "Скачать видео" at bounding box center [337, 298] width 62 height 14
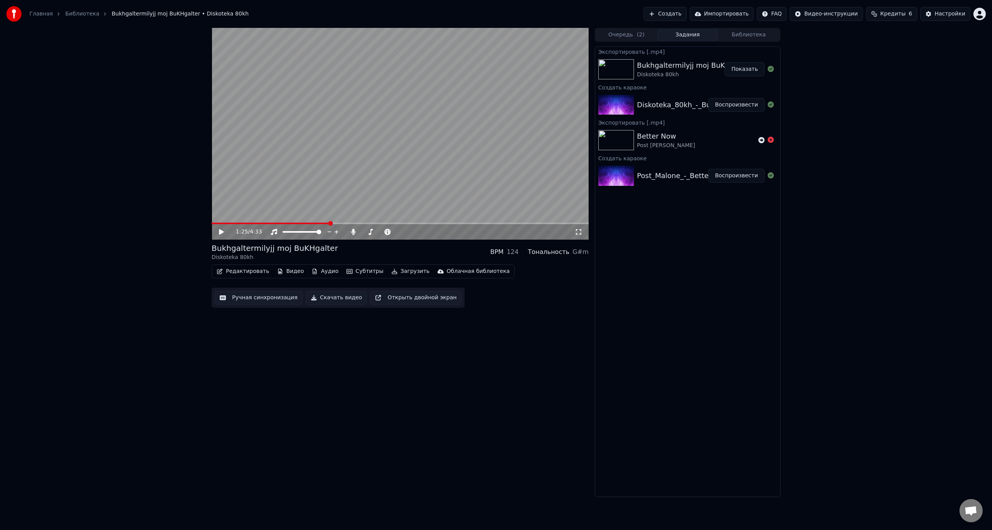
click at [749, 66] on button "Показать" at bounding box center [744, 69] width 40 height 14
click at [348, 269] on button "Субтитры" at bounding box center [364, 271] width 43 height 11
drag, startPoint x: 285, startPoint y: 349, endPoint x: 309, endPoint y: 296, distance: 58.1
click at [286, 347] on div "1:25 / 4:33 Bukhgaltermilyjj moj BuKHgalter Diskoteka 80kh BPM 124 Тональность …" at bounding box center [399, 262] width 377 height 469
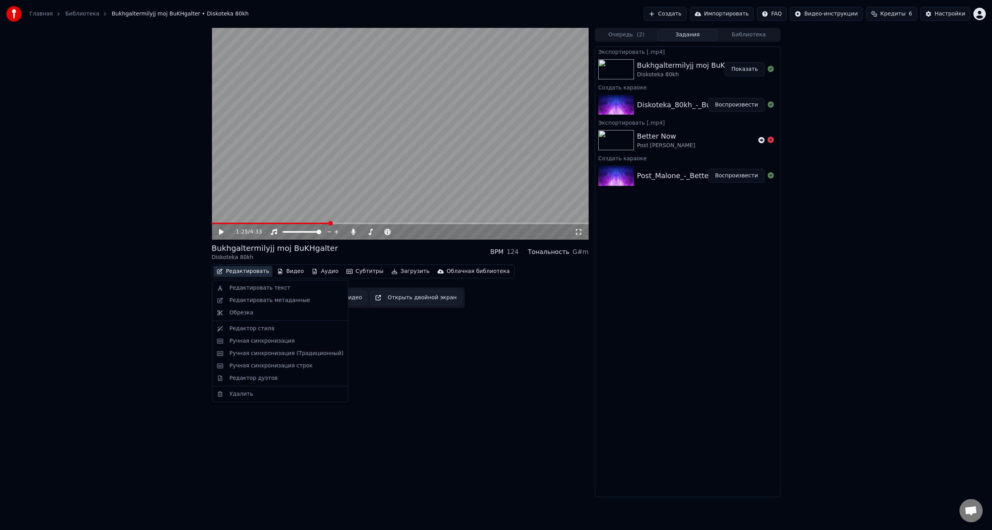
click at [243, 268] on button "Редактировать" at bounding box center [242, 271] width 59 height 11
click at [250, 287] on div "Редактировать текст" at bounding box center [259, 288] width 61 height 8
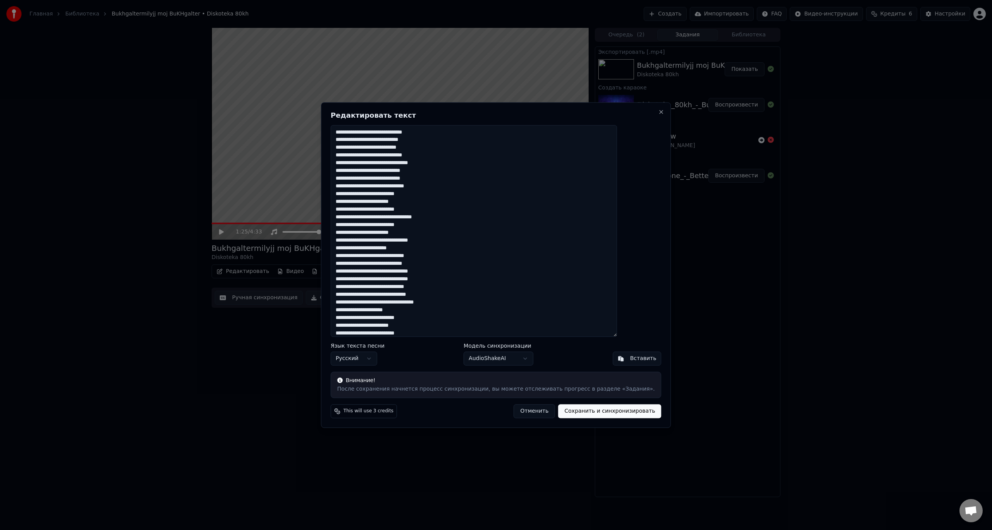
drag, startPoint x: 429, startPoint y: 147, endPoint x: 450, endPoint y: 147, distance: 20.5
click at [450, 147] on textarea at bounding box center [473, 231] width 286 height 212
drag, startPoint x: 421, startPoint y: 179, endPoint x: 450, endPoint y: 177, distance: 29.5
click at [450, 177] on textarea at bounding box center [473, 231] width 286 height 212
drag, startPoint x: 393, startPoint y: 201, endPoint x: 429, endPoint y: 201, distance: 36.0
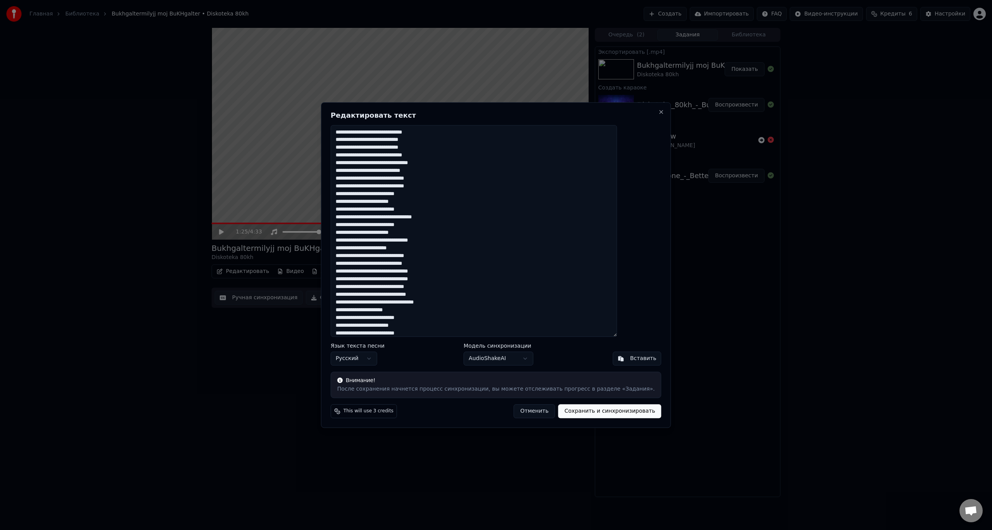
click at [429, 201] on textarea at bounding box center [473, 231] width 286 height 212
drag, startPoint x: 358, startPoint y: 209, endPoint x: 388, endPoint y: 207, distance: 30.3
click at [388, 207] on textarea at bounding box center [473, 231] width 286 height 212
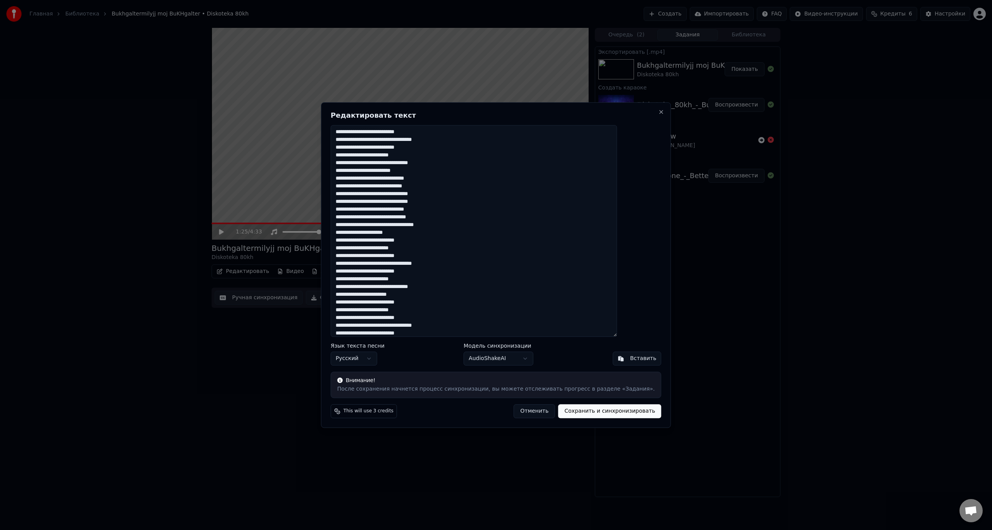
click at [459, 188] on textarea at bounding box center [473, 231] width 286 height 212
drag, startPoint x: 410, startPoint y: 193, endPoint x: 457, endPoint y: 191, distance: 46.9
click at [457, 191] on textarea at bounding box center [473, 231] width 286 height 212
drag, startPoint x: 363, startPoint y: 216, endPoint x: 405, endPoint y: 216, distance: 41.8
click at [405, 216] on textarea at bounding box center [473, 231] width 286 height 212
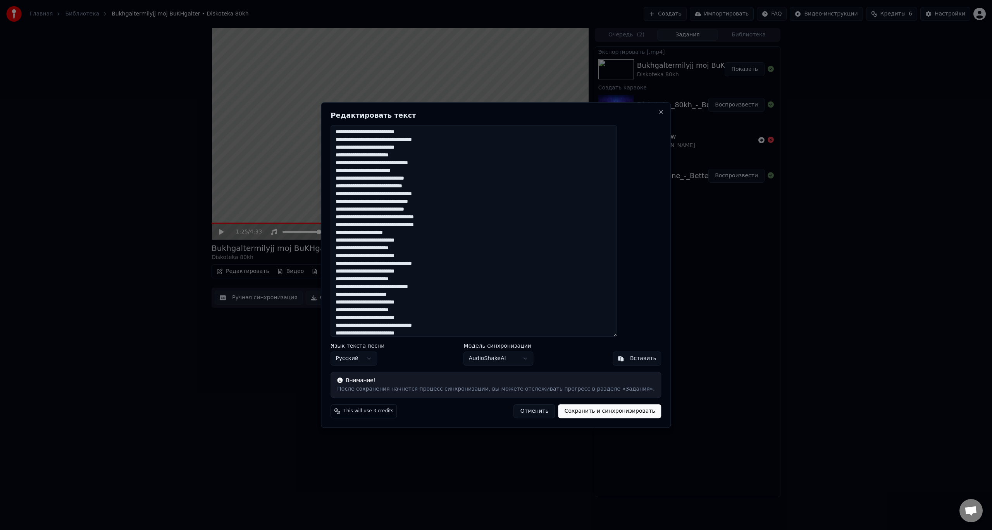
scroll to position [104, 0]
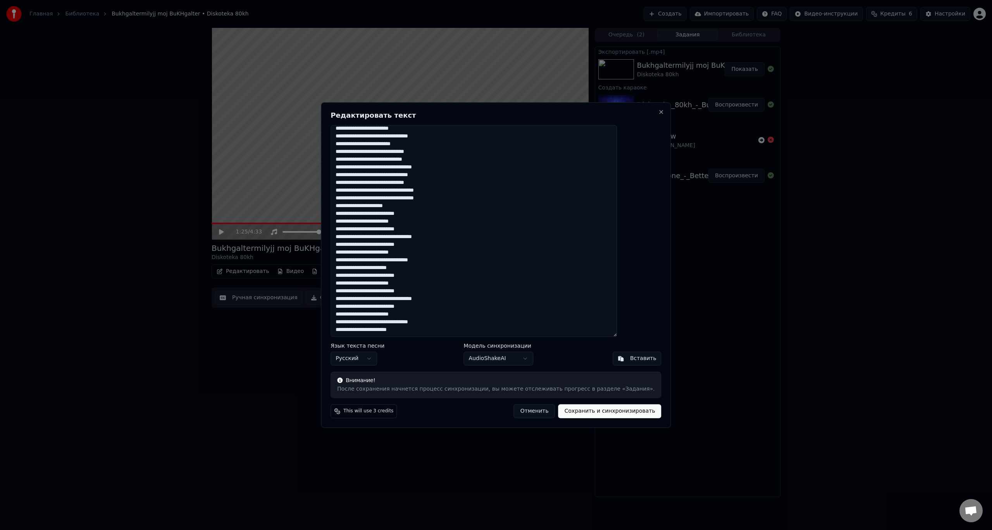
drag, startPoint x: 358, startPoint y: 322, endPoint x: 432, endPoint y: 323, distance: 74.0
click at [432, 323] on textarea at bounding box center [473, 231] width 286 height 212
click at [432, 331] on textarea at bounding box center [473, 231] width 286 height 212
drag, startPoint x: 429, startPoint y: 330, endPoint x: 356, endPoint y: 329, distance: 72.4
click at [356, 329] on textarea at bounding box center [473, 231] width 286 height 212
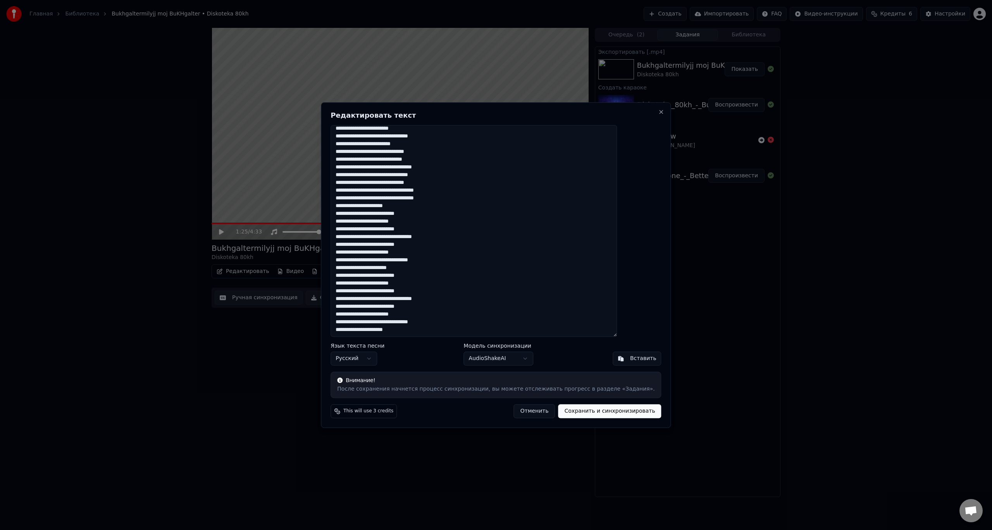
type textarea "**********"
click at [597, 416] on button "Сохранить и синхронизировать" at bounding box center [609, 411] width 103 height 14
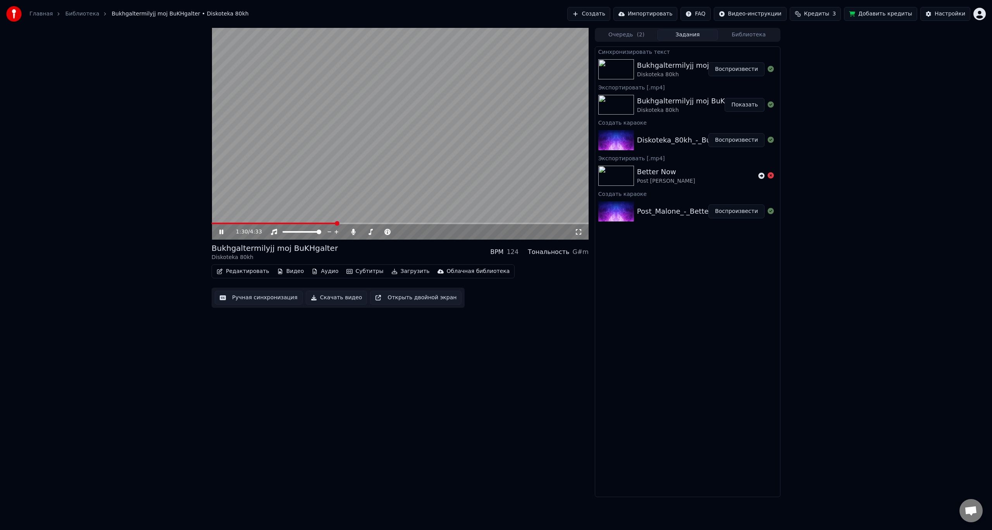
click at [215, 224] on span at bounding box center [273, 224] width 125 height 2
click at [255, 224] on span at bounding box center [399, 224] width 377 height 2
click at [269, 222] on video at bounding box center [399, 134] width 377 height 212
click at [323, 198] on video at bounding box center [399, 134] width 377 height 212
click at [267, 224] on span at bounding box center [399, 224] width 377 height 2
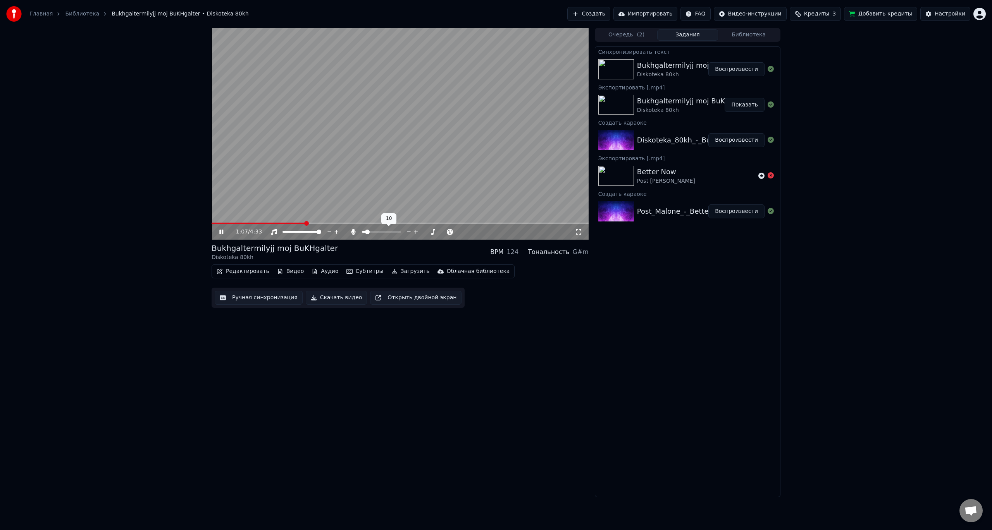
click at [366, 233] on span at bounding box center [367, 232] width 5 height 5
click at [502, 346] on div "1:10 / 4:33 Bukhgaltermilyjj moj BuKHgalter Diskoteka 80kh BPM 124 Тональность …" at bounding box center [399, 262] width 377 height 469
click at [364, 232] on span at bounding box center [365, 232] width 5 height 5
click at [496, 167] on video at bounding box center [399, 134] width 377 height 212
click at [332, 296] on button "Скачать видео" at bounding box center [337, 298] width 62 height 14
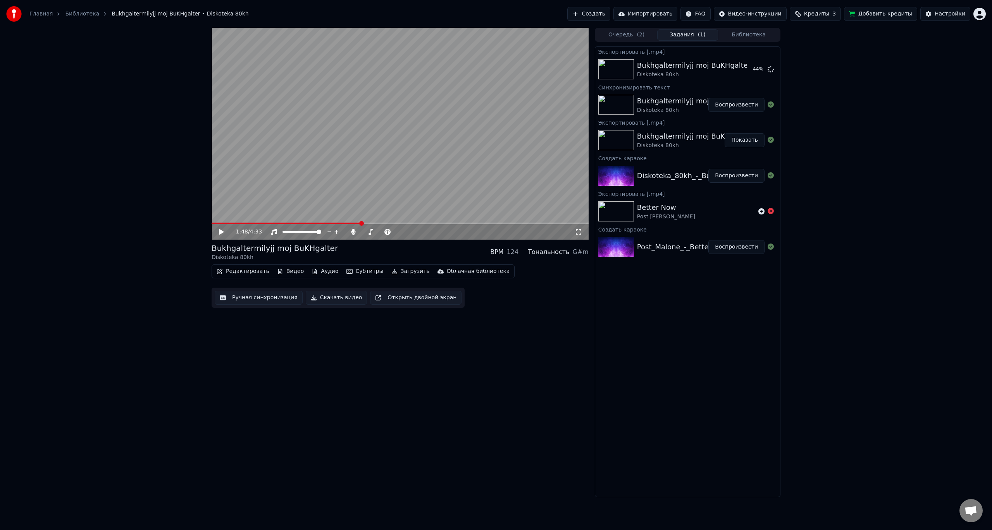
click at [160, 271] on div "1:48 / 4:33 Bukhgaltermilyjj moj BuKHgalter Diskoteka 80kh BPM 124 Тональность …" at bounding box center [496, 262] width 992 height 469
click at [737, 67] on button "Показать" at bounding box center [744, 69] width 40 height 14
click at [312, 335] on div "1:48 / 4:33 Bukhgaltermilyjj moj BuKHgalter Diskoteka 80kh BPM 124 Тональность …" at bounding box center [399, 262] width 377 height 469
click at [610, 16] on button "Создать" at bounding box center [588, 14] width 43 height 14
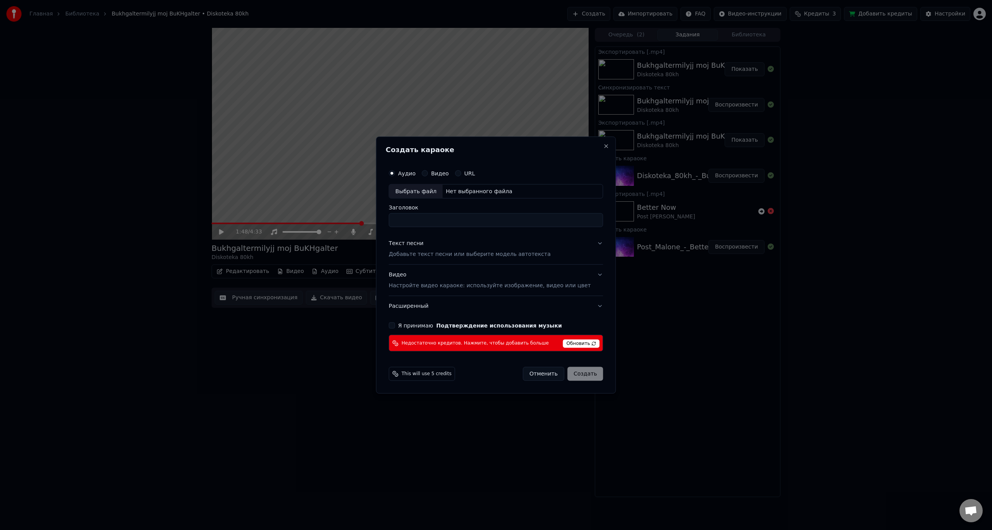
click at [578, 345] on span "Обновить" at bounding box center [581, 344] width 37 height 9
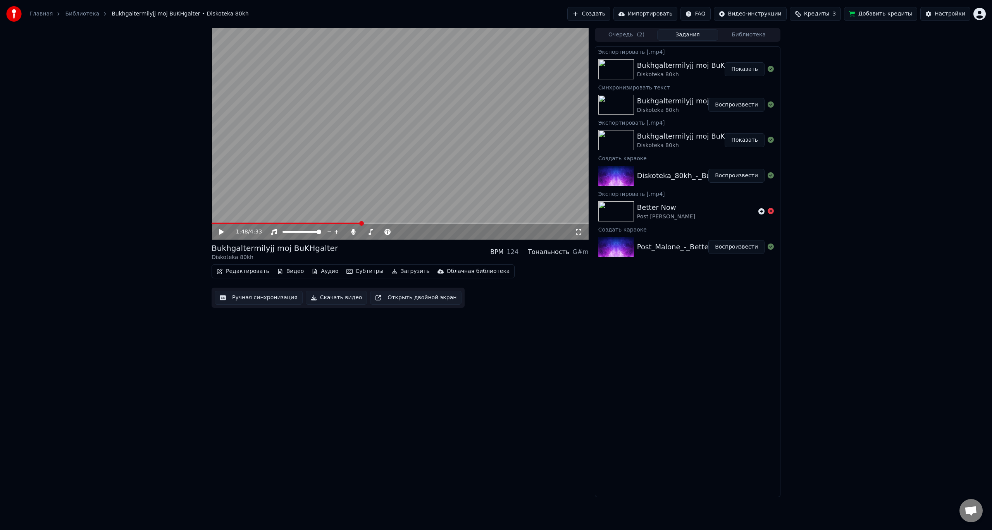
click at [873, 17] on button "Добавить кредиты" at bounding box center [880, 14] width 73 height 14
click at [976, 14] on html "Главная Библиотека Bukhgaltermilyjj moj BuKHgalter • Diskoteka 80kh Создать Имп…" at bounding box center [496, 265] width 992 height 530
click at [923, 86] on span "Выйти" at bounding box center [925, 90] width 18 height 8
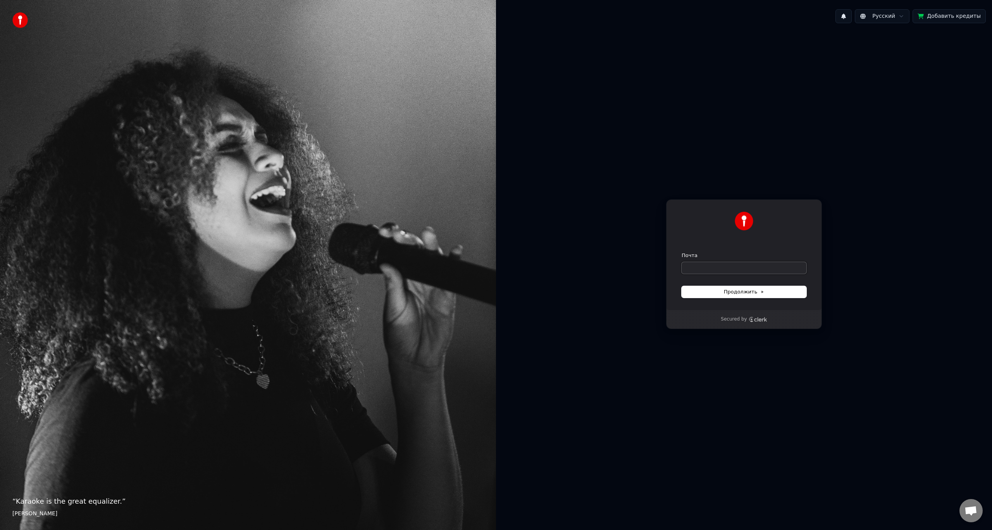
click at [729, 264] on input "Почта" at bounding box center [743, 268] width 125 height 12
type input "*"
click at [736, 287] on button "Продолжить" at bounding box center [743, 292] width 125 height 12
type input "**********"
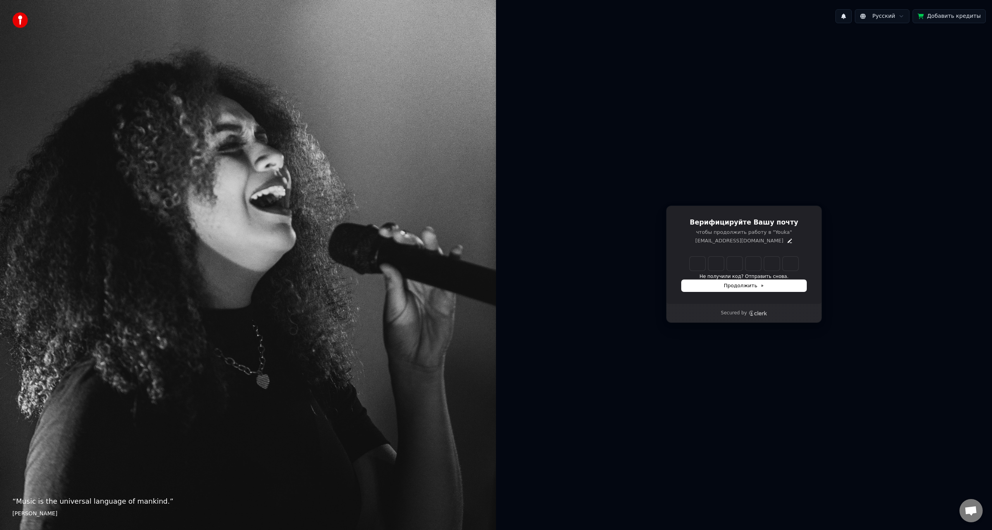
drag, startPoint x: 780, startPoint y: 342, endPoint x: 777, endPoint y: 339, distance: 4.2
click at [780, 342] on div "Верифицируйте Вашу почту чтобы продолжить работу в "Youka" [EMAIL_ADDRESS][DOMA…" at bounding box center [744, 264] width 496 height 470
click at [786, 240] on icon "Edit" at bounding box center [789, 241] width 6 height 6
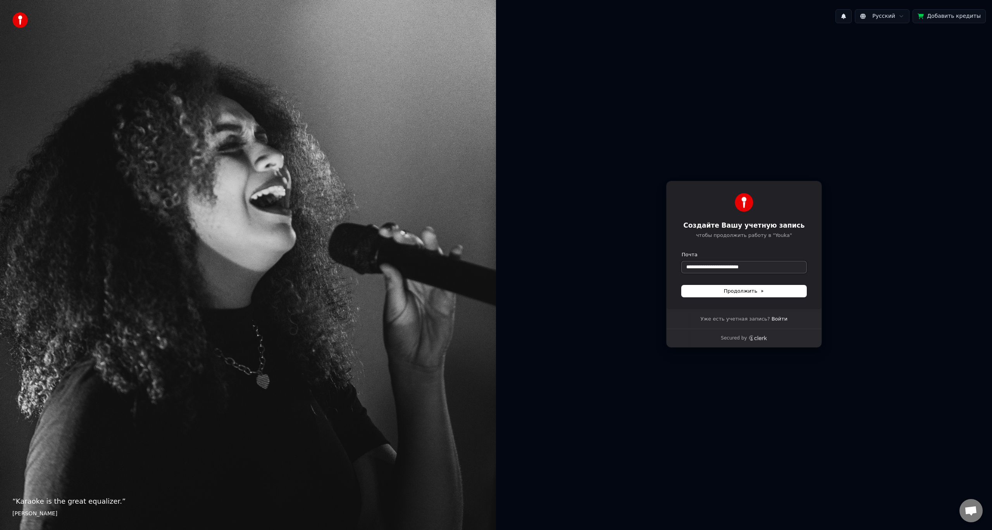
click at [717, 265] on input "**********" at bounding box center [743, 267] width 125 height 12
click at [733, 291] on span "Продолжить" at bounding box center [744, 291] width 41 height 7
type input "**********"
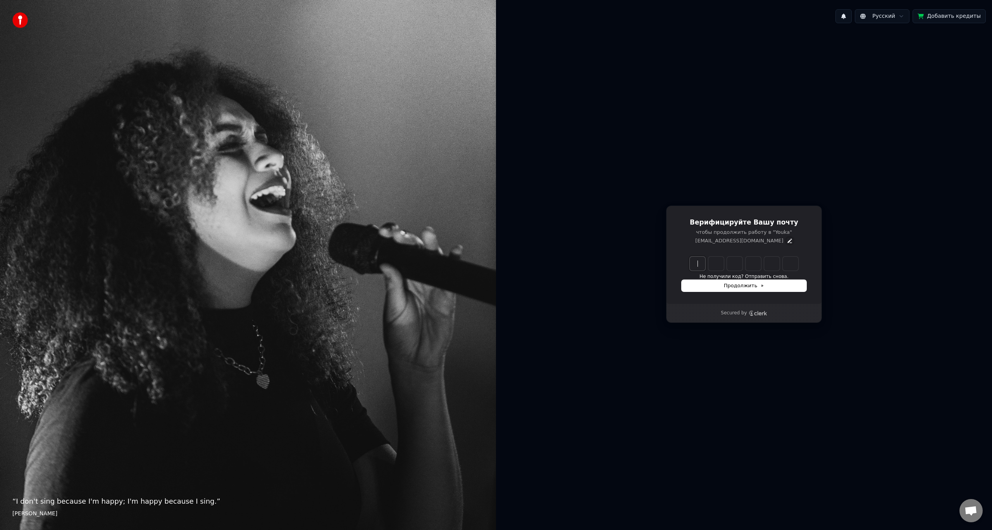
click at [786, 243] on icon "Edit" at bounding box center [789, 241] width 6 height 6
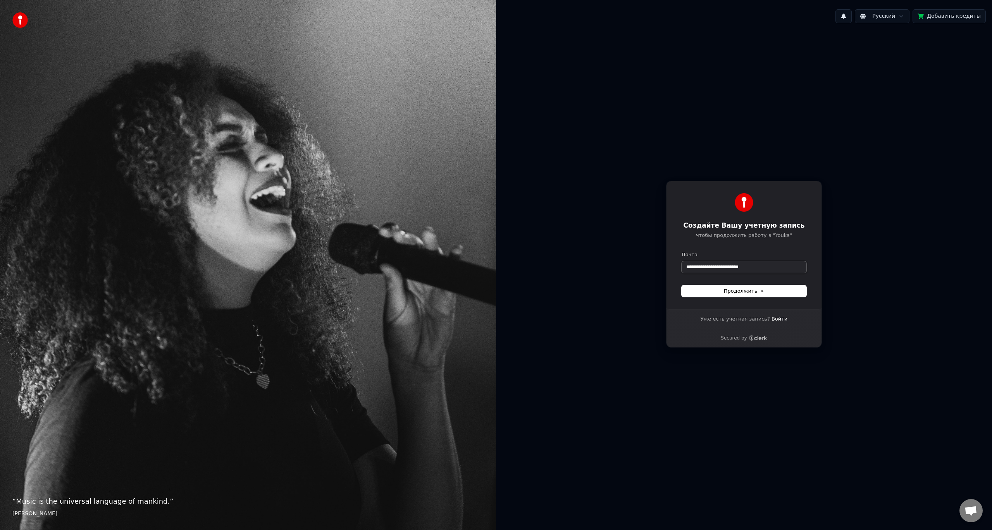
click at [744, 266] on input "**********" at bounding box center [743, 267] width 125 height 12
paste input "text"
click at [735, 293] on span "Продолжить" at bounding box center [744, 291] width 41 height 7
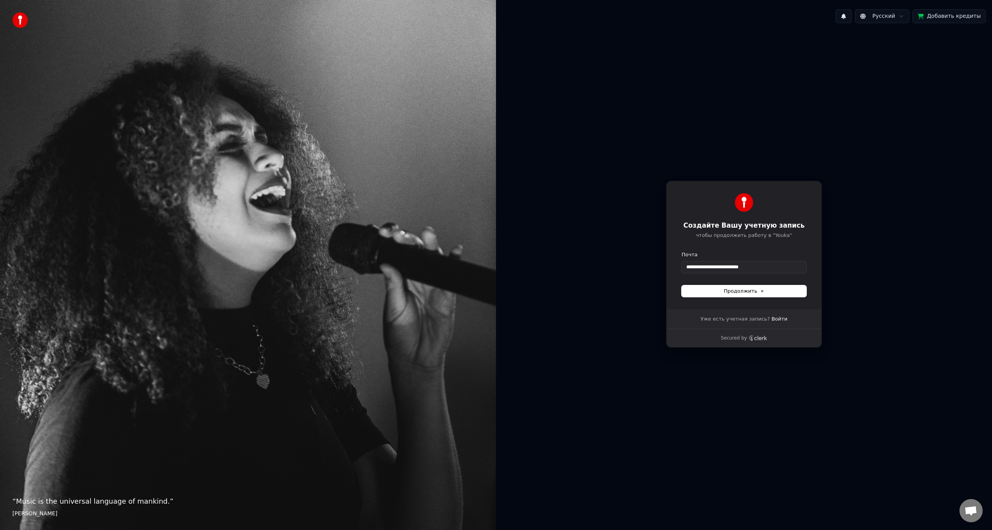
type input "**********"
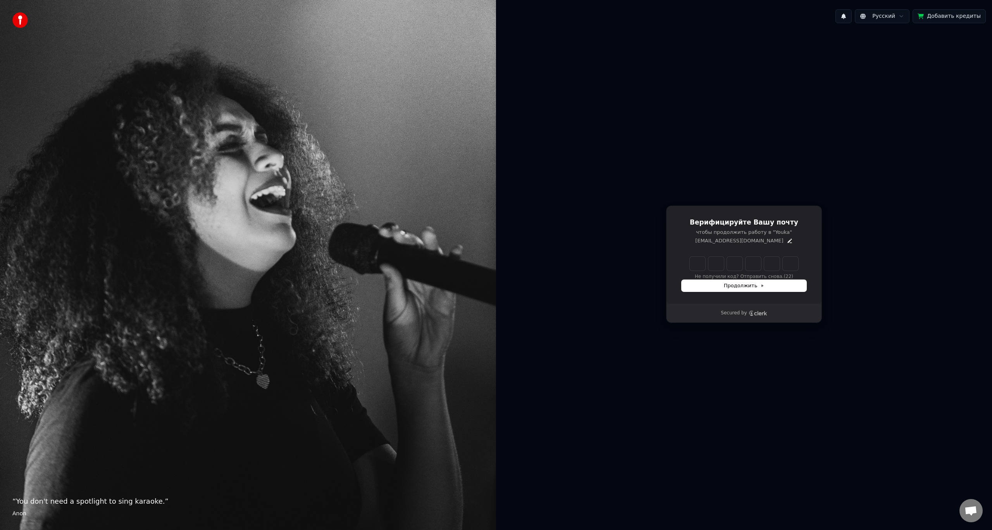
click at [696, 260] on input "Enter verification code" at bounding box center [751, 264] width 124 height 14
type input "******"
